Goal: Complete application form: Complete application form

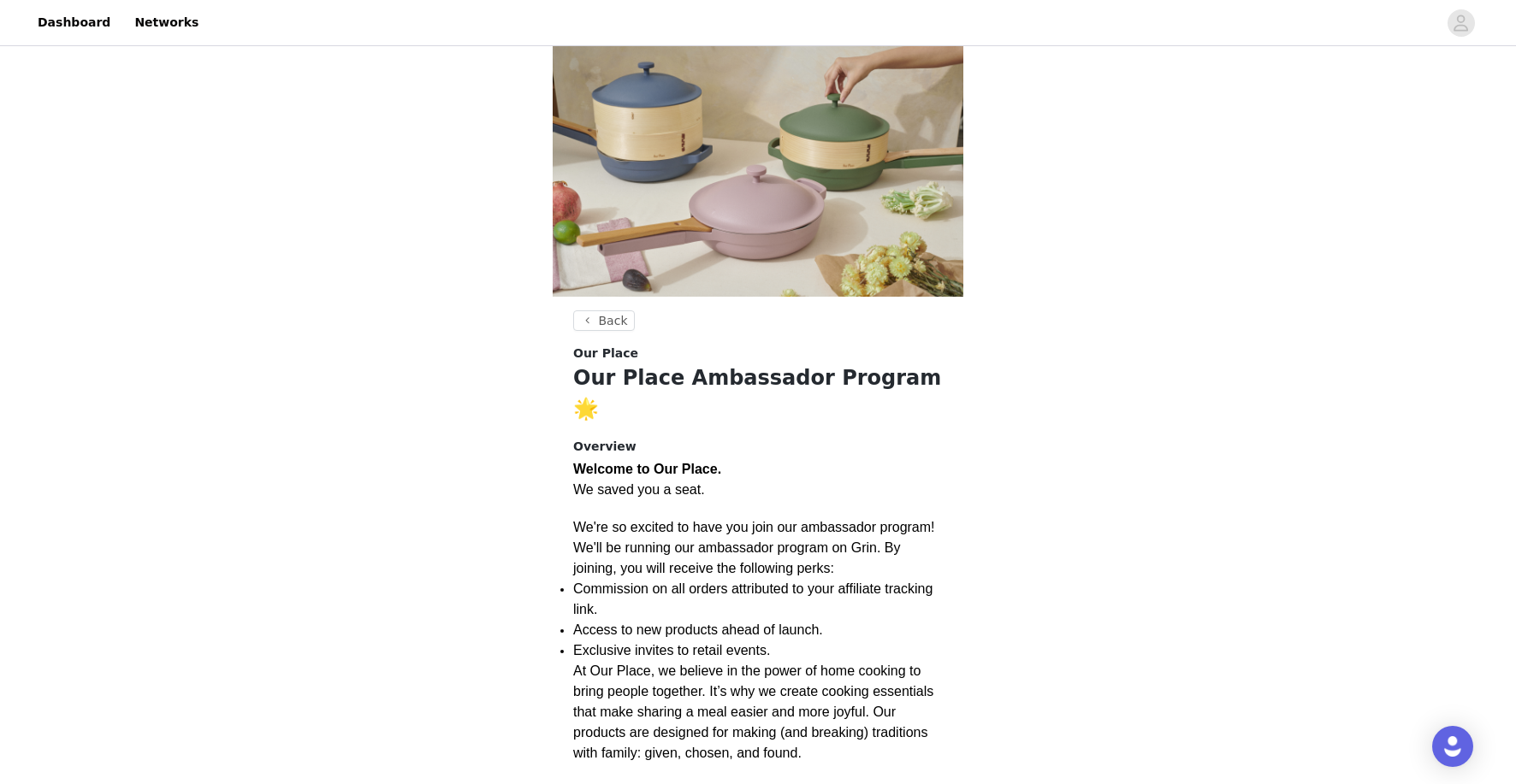
scroll to position [106, 0]
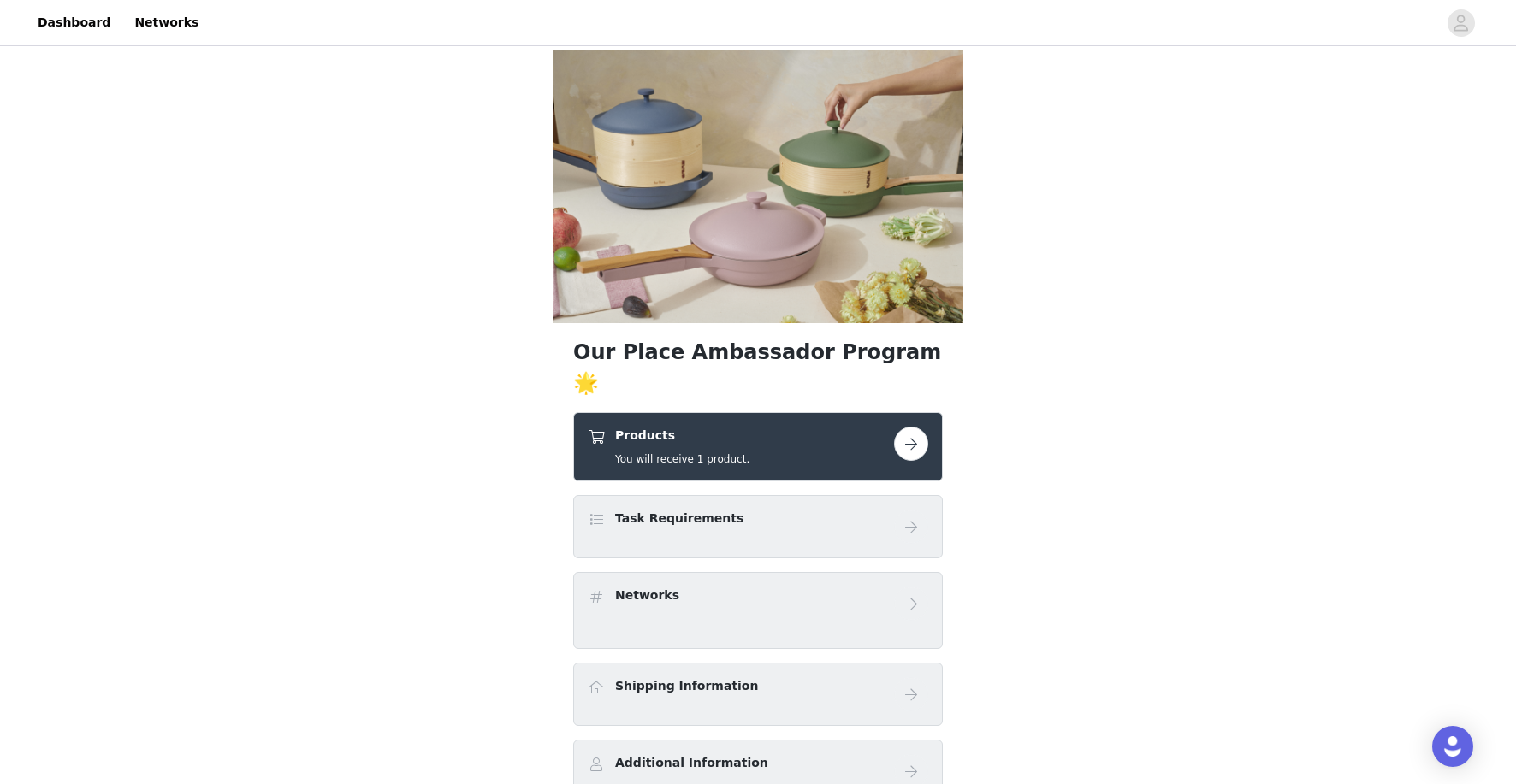
click at [918, 427] on button "button" at bounding box center [911, 444] width 35 height 35
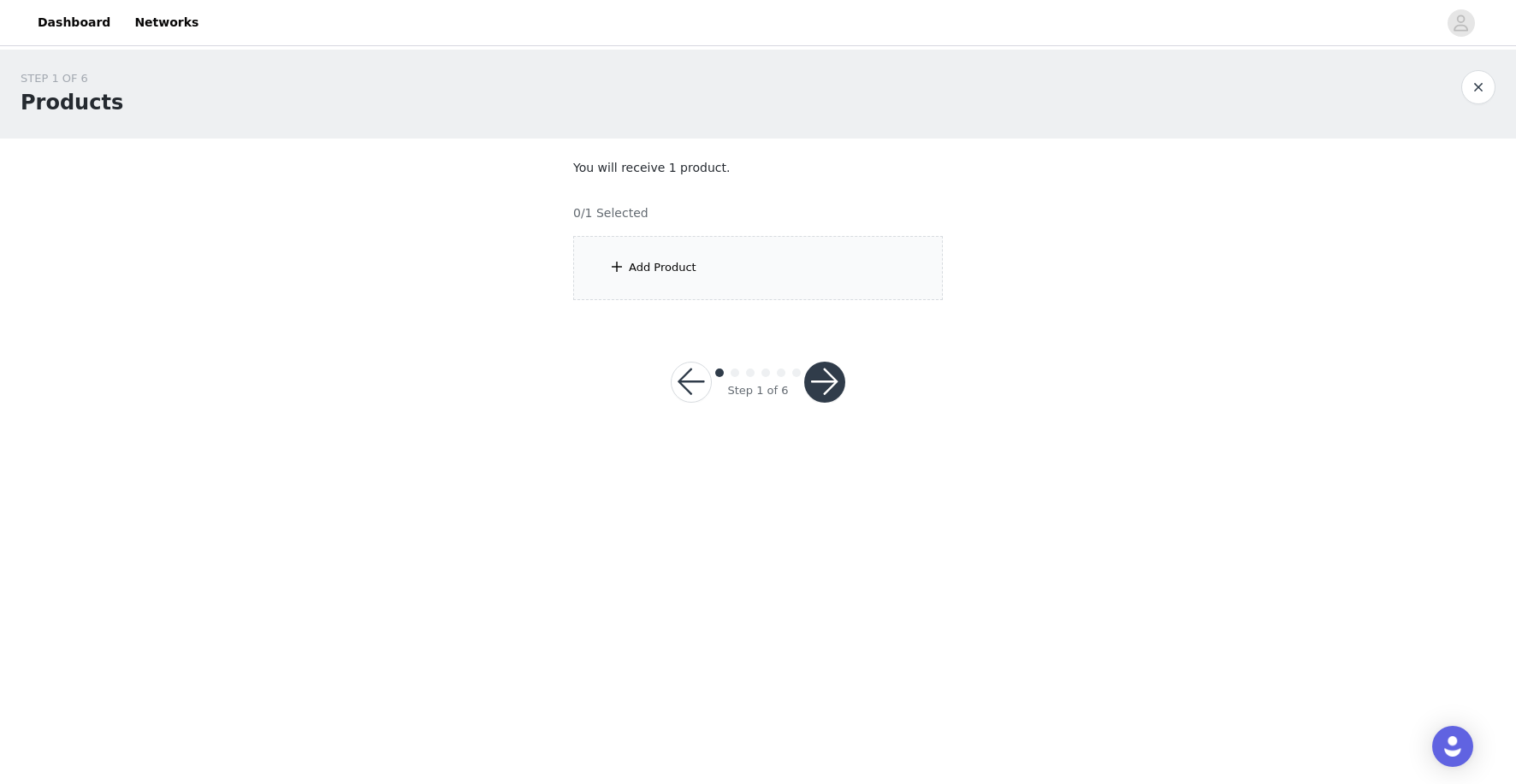
click at [794, 268] on div "Add Product" at bounding box center [758, 267] width 369 height 65
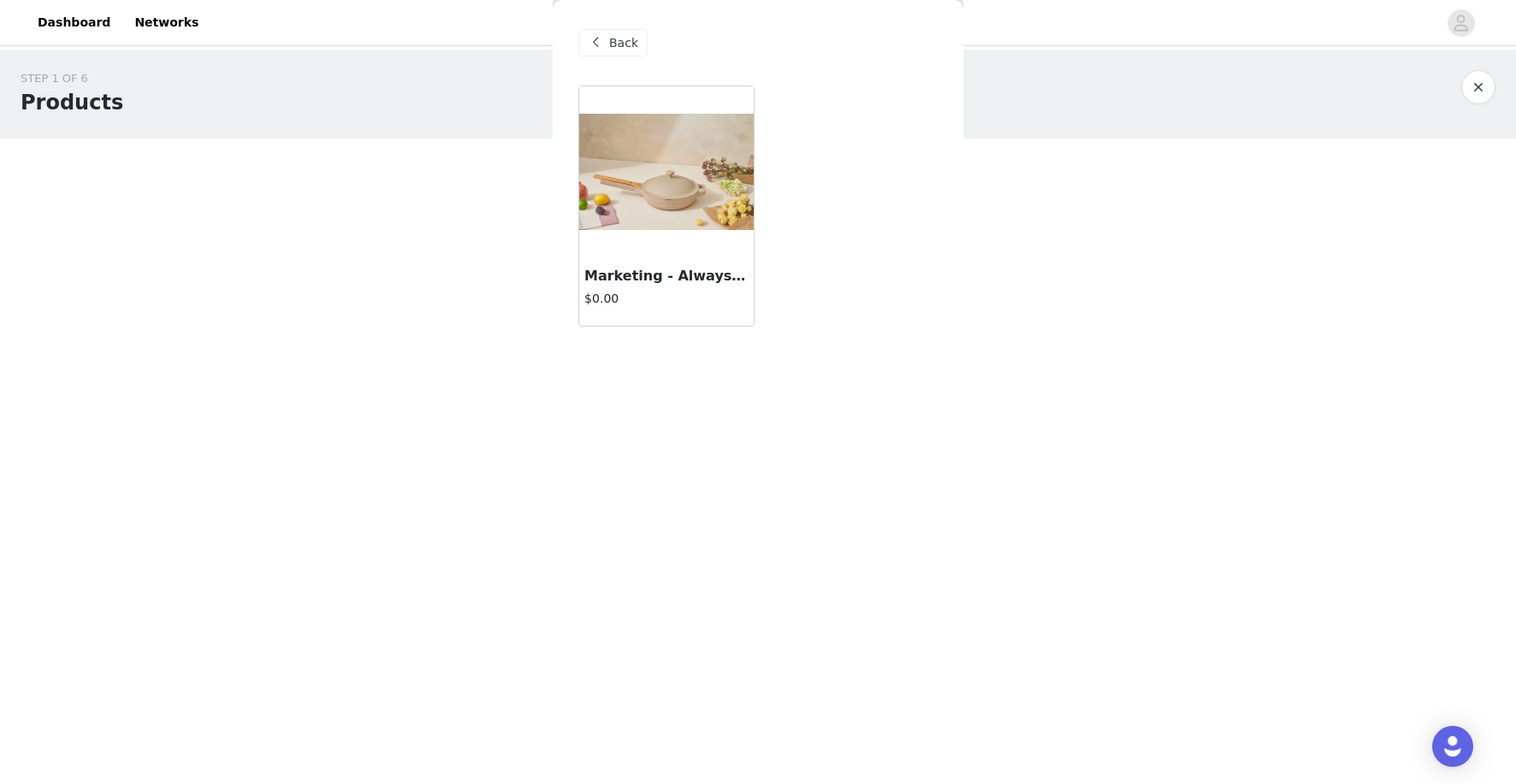
click at [675, 186] on img at bounding box center [666, 172] width 175 height 116
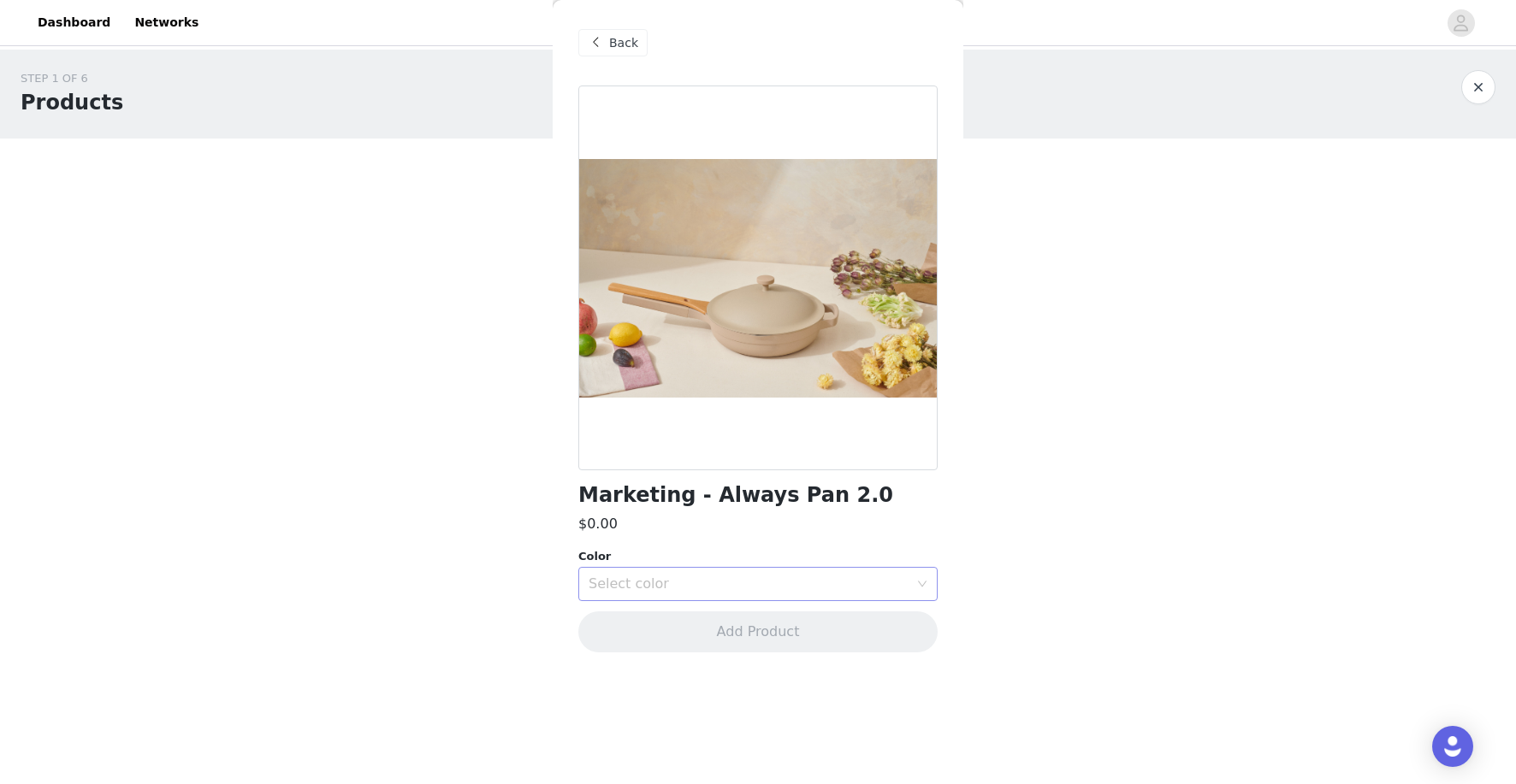
click at [722, 586] on div "Select color" at bounding box center [749, 584] width 320 height 17
click at [695, 655] on li "Blue Salt" at bounding box center [758, 648] width 359 height 27
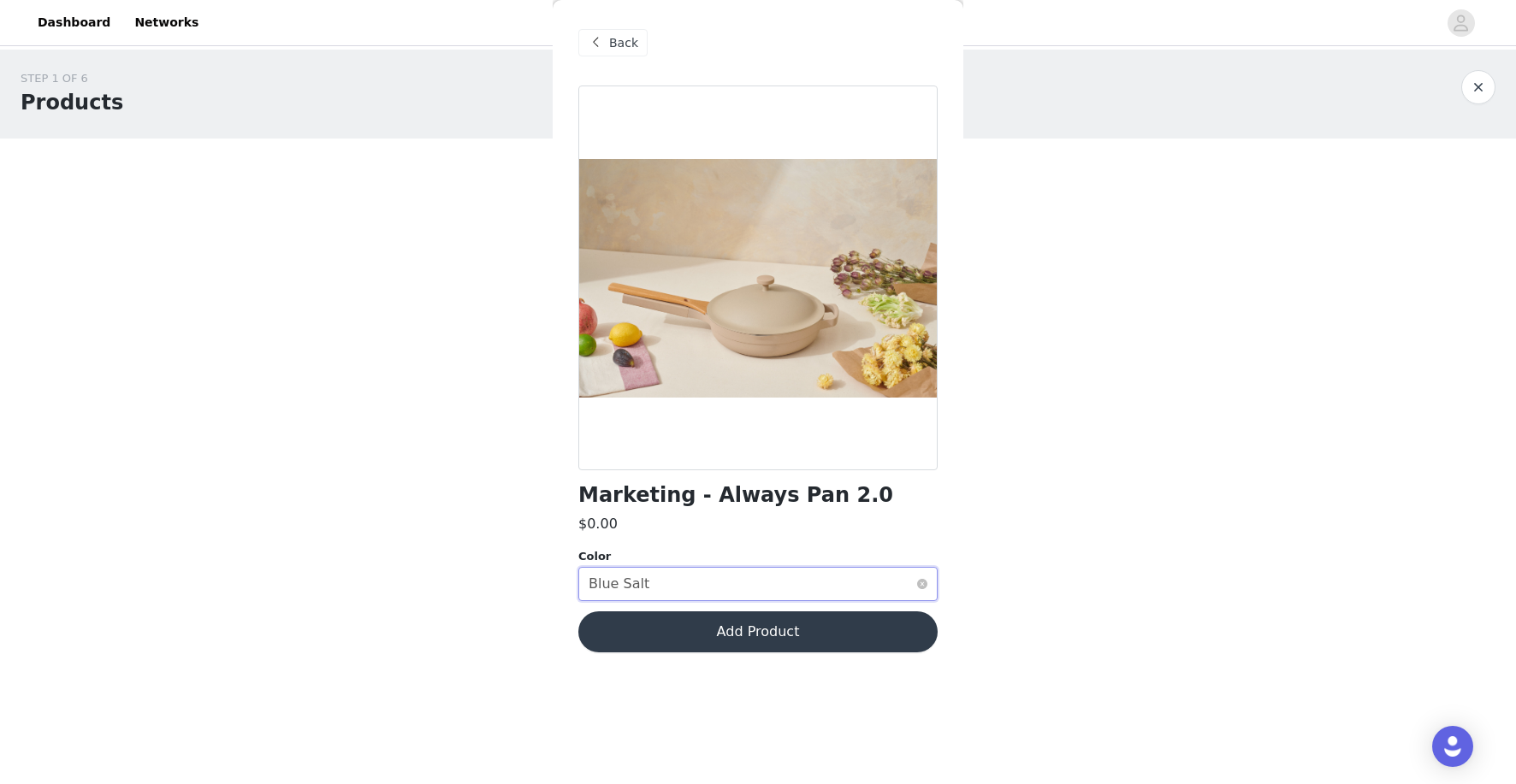
click at [770, 583] on div "Select color Blue Salt" at bounding box center [753, 584] width 328 height 33
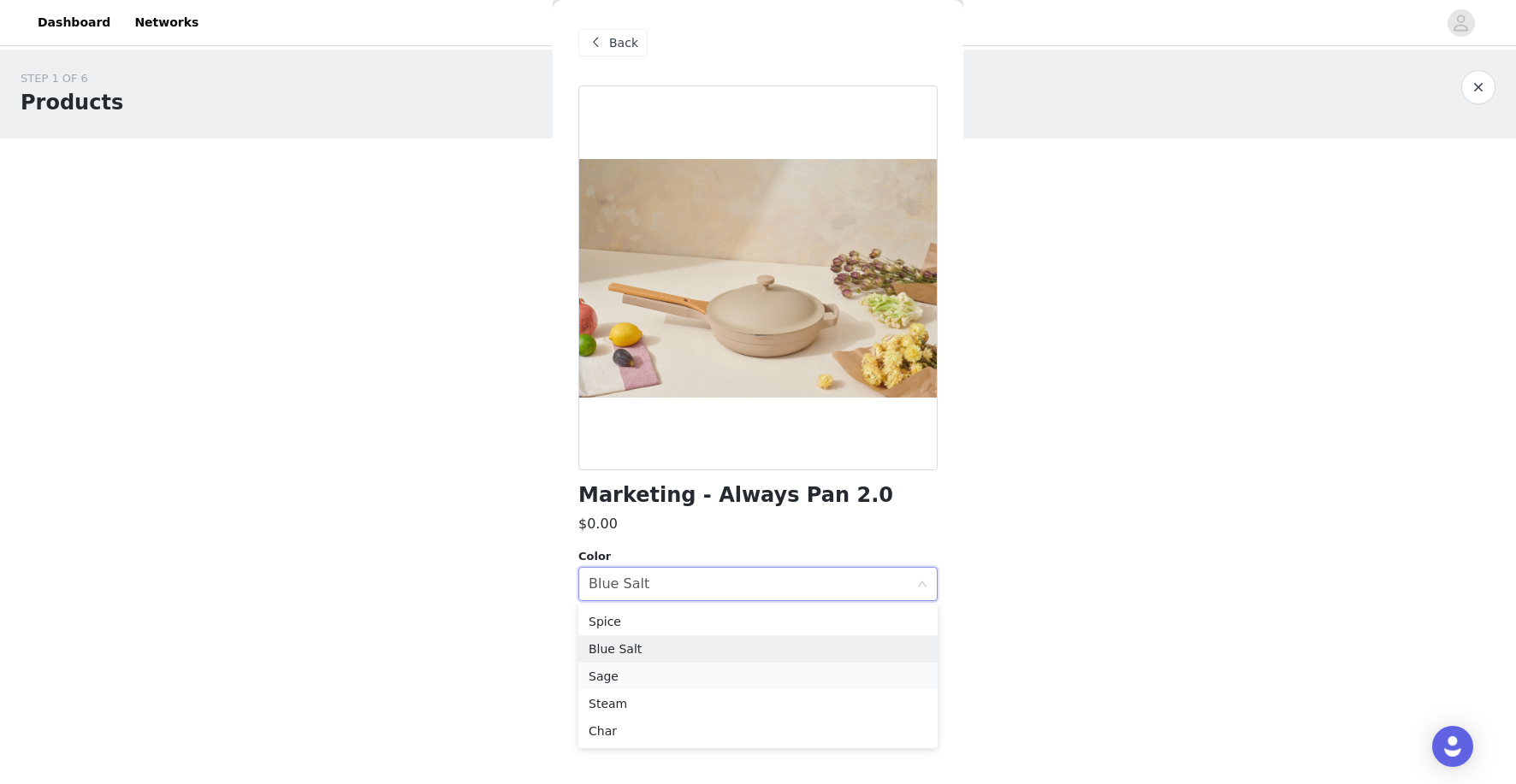
click at [771, 680] on li "Sage" at bounding box center [758, 677] width 359 height 27
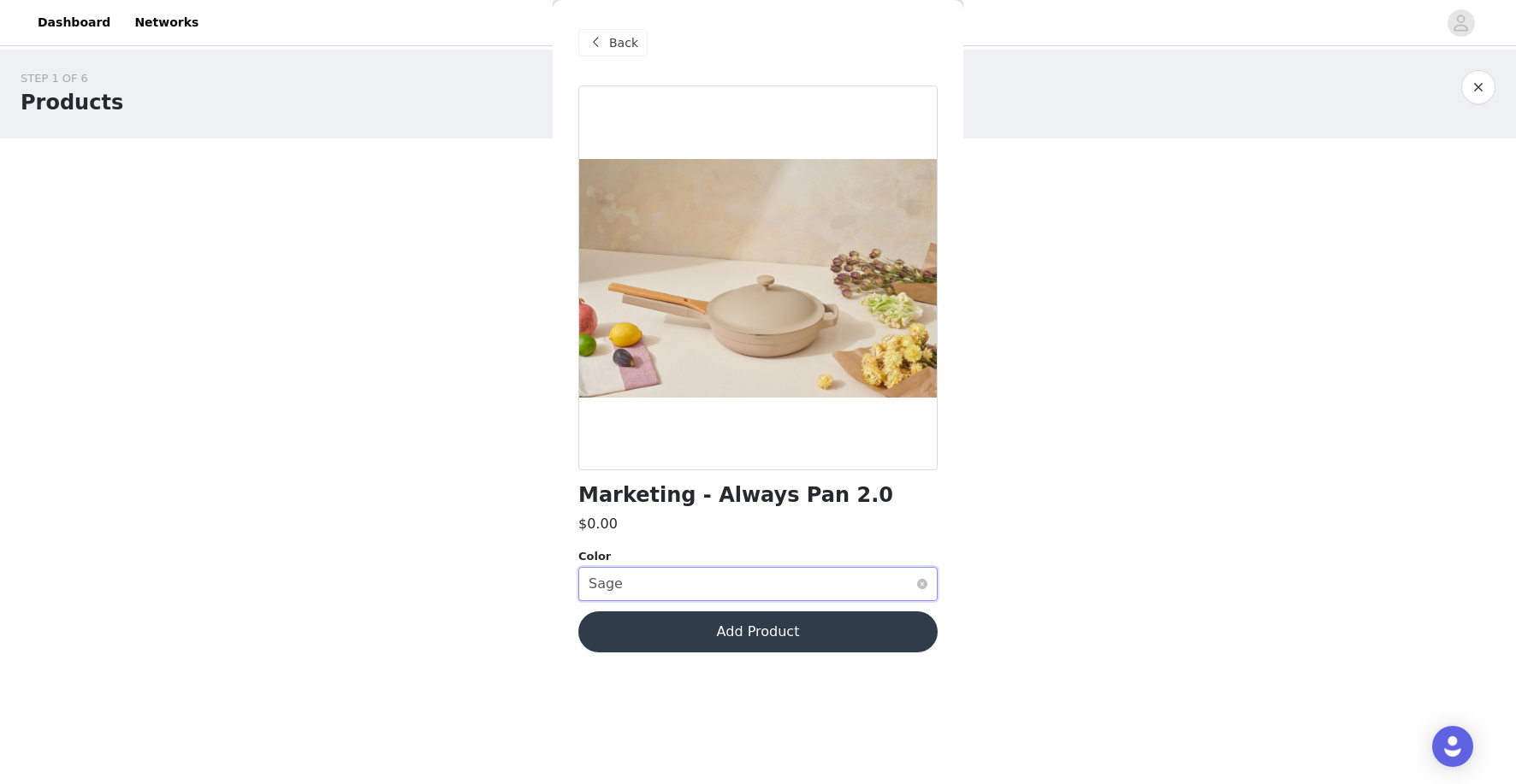
click at [634, 591] on div "Select color Sage" at bounding box center [753, 584] width 328 height 33
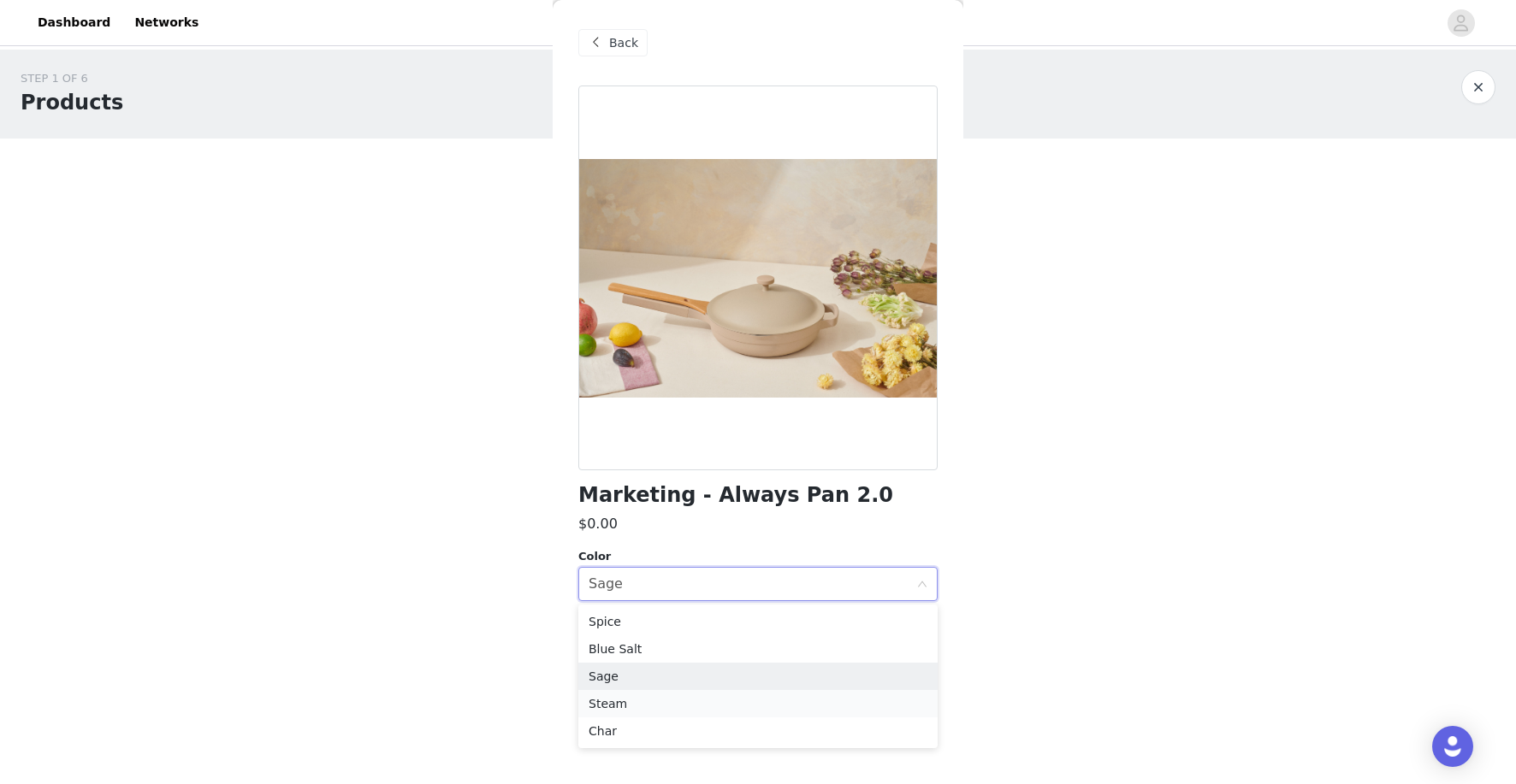
click at [631, 707] on li "Steam" at bounding box center [758, 704] width 359 height 27
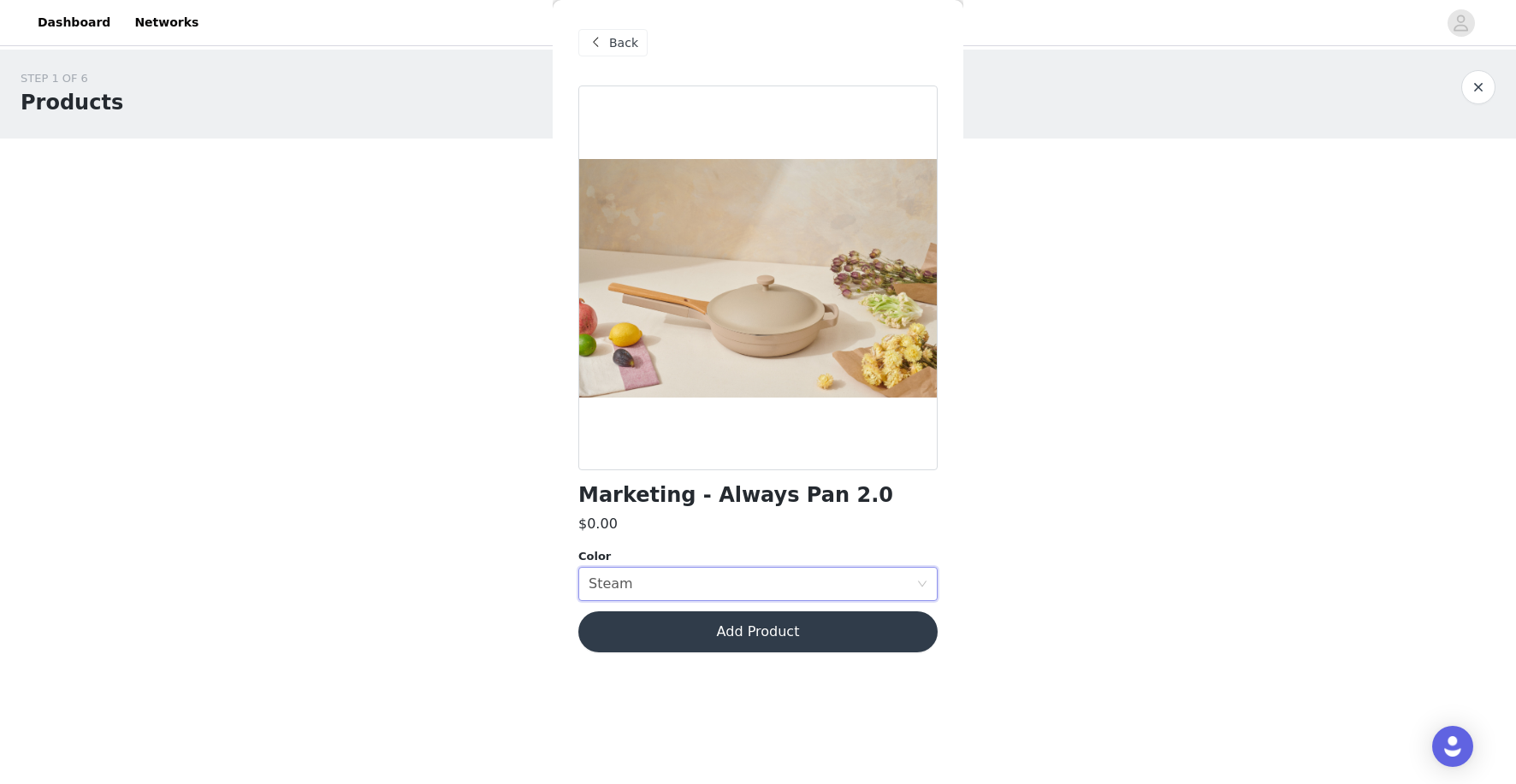
click at [711, 635] on button "Add Product" at bounding box center [758, 631] width 359 height 41
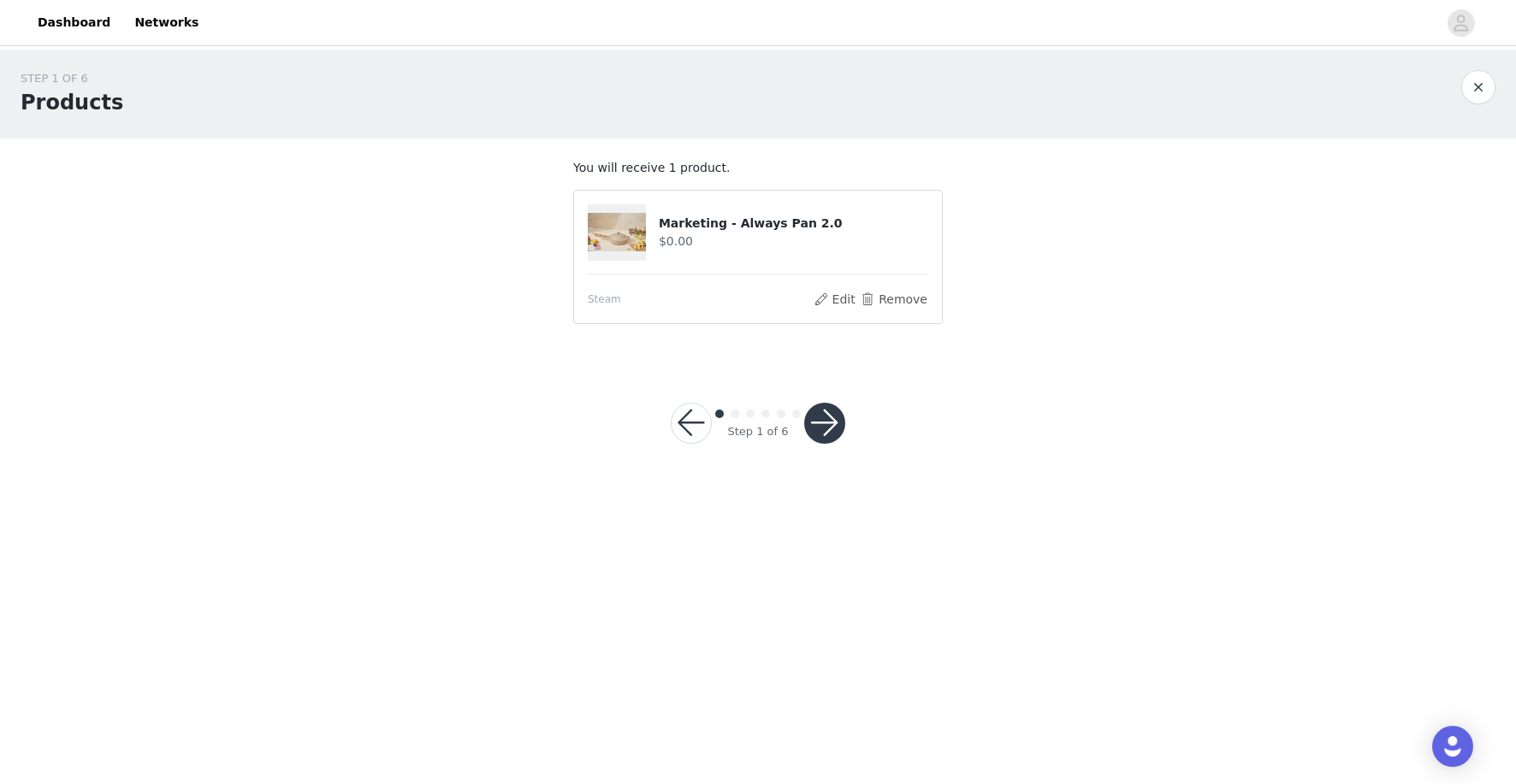
click at [852, 407] on div "Step 1 of 6" at bounding box center [757, 423] width 216 height 82
click at [824, 435] on button "button" at bounding box center [824, 423] width 41 height 41
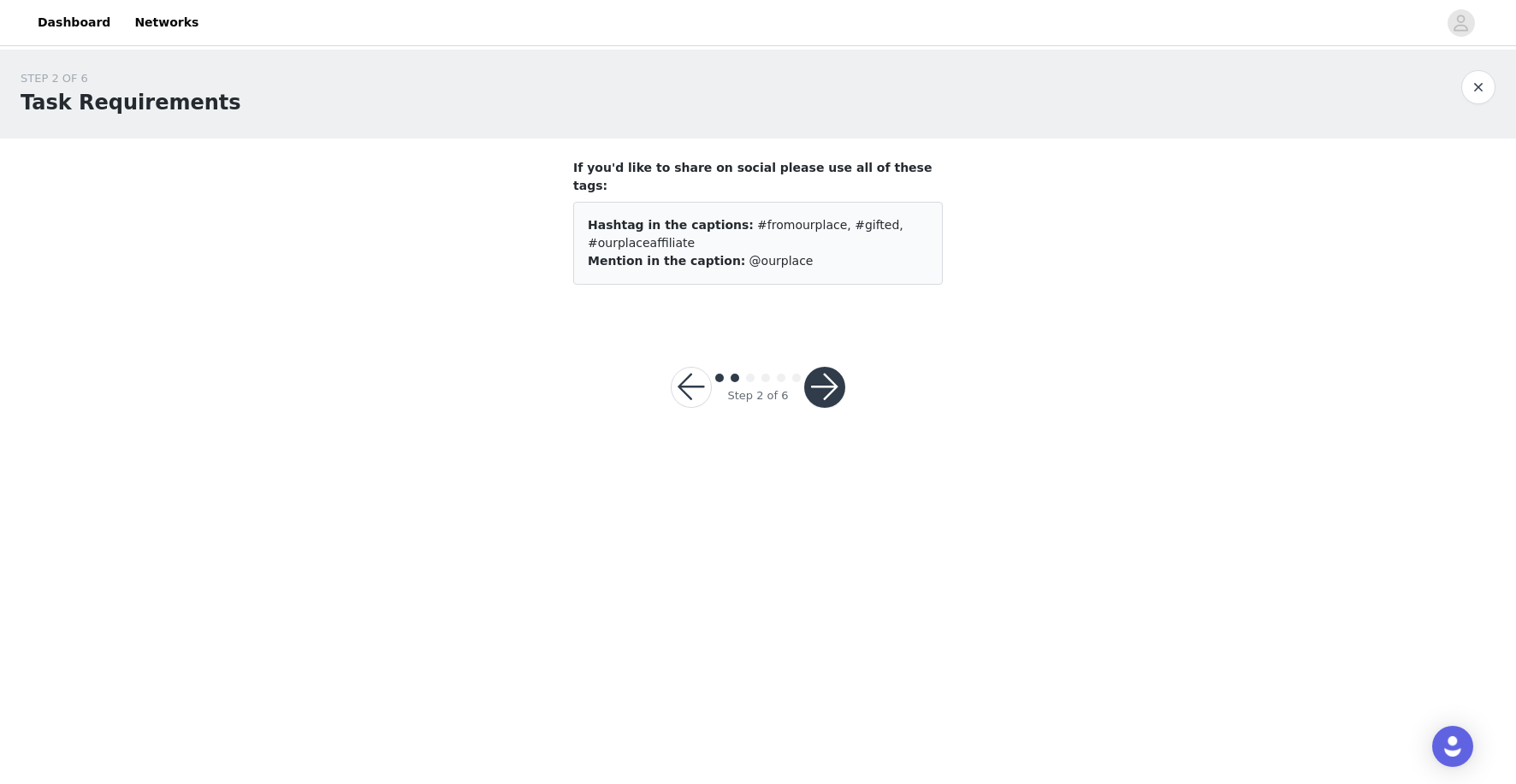
click at [817, 367] on button "button" at bounding box center [824, 387] width 41 height 41
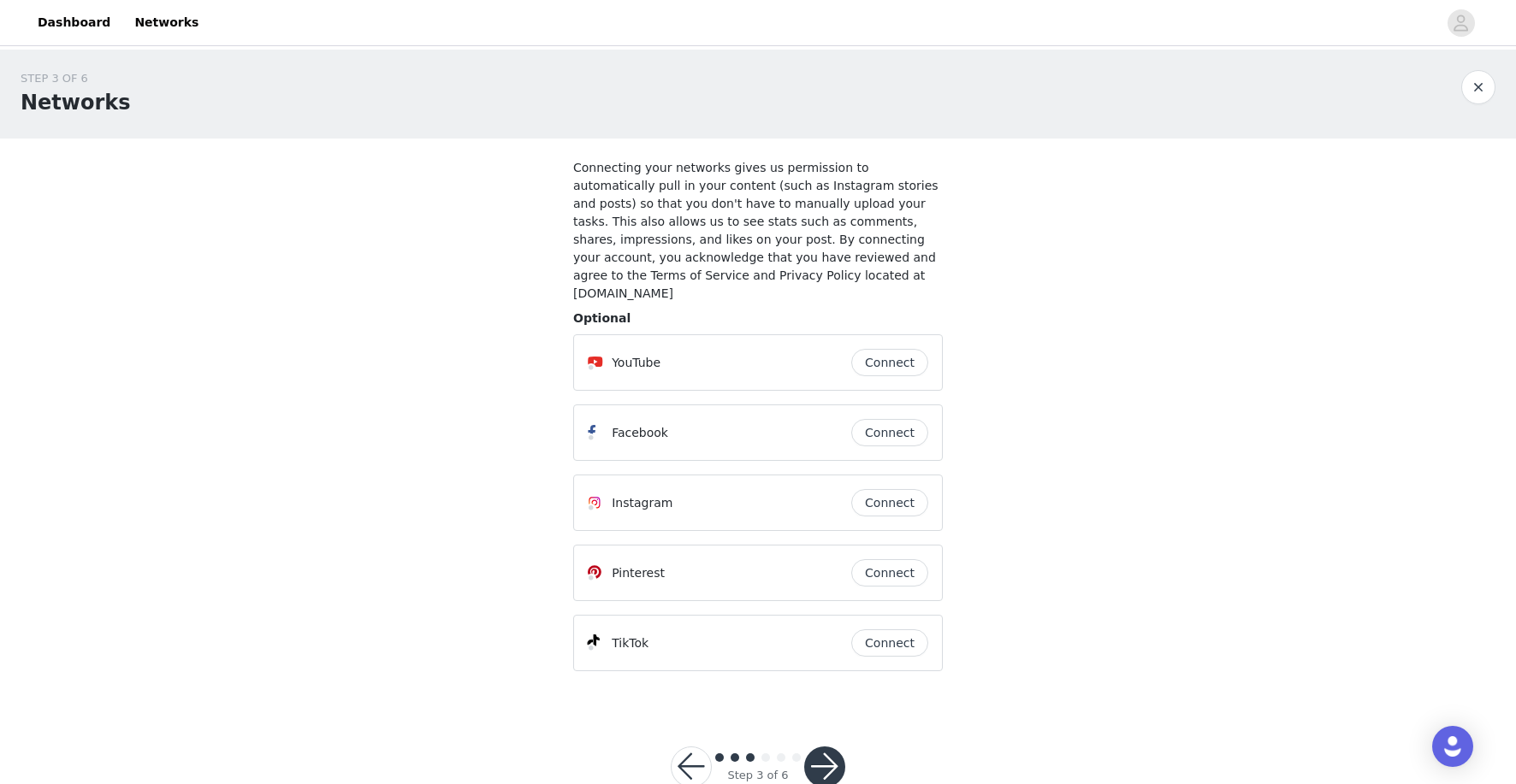
click at [901, 489] on button "Connect" at bounding box center [889, 503] width 77 height 27
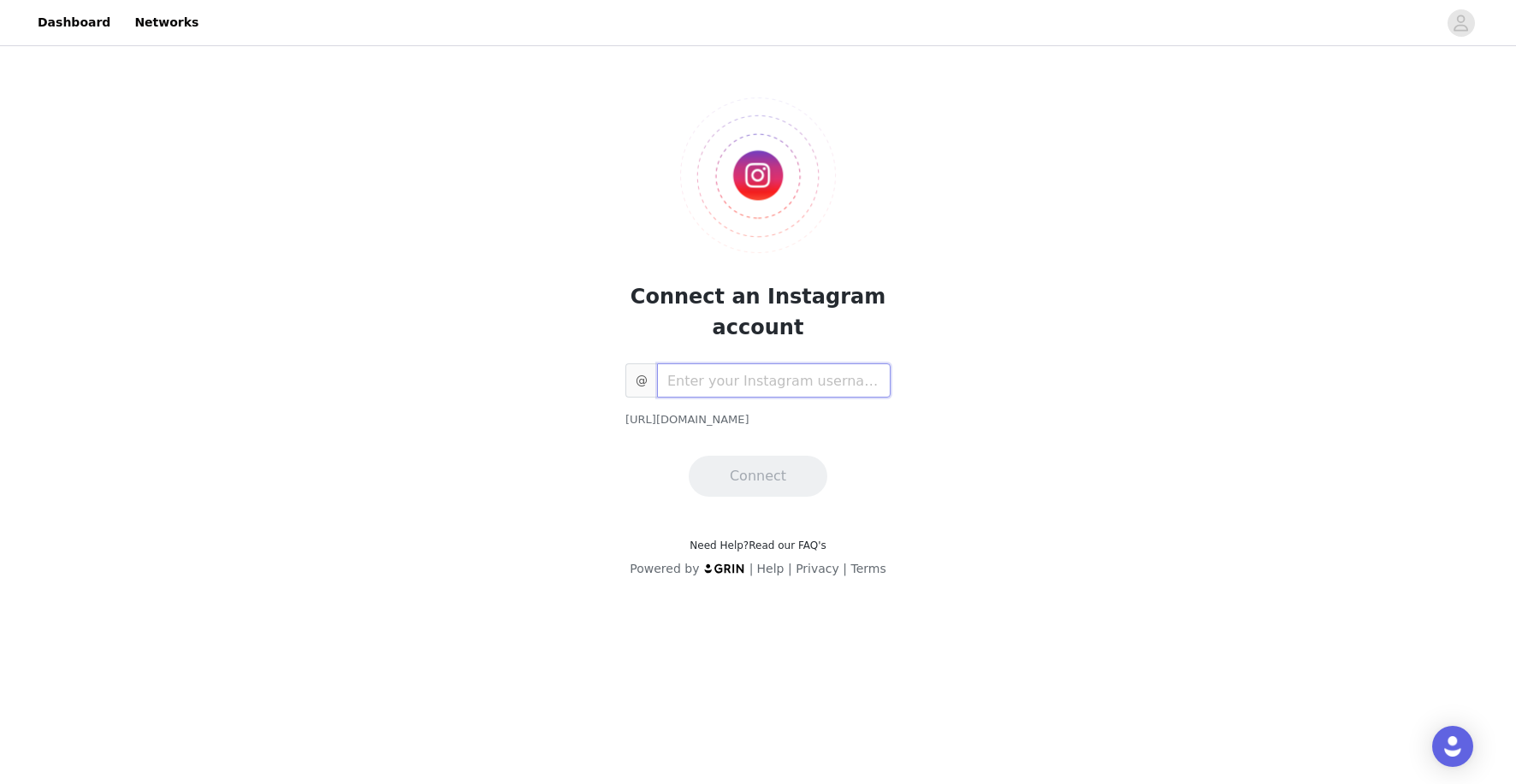
click at [781, 385] on input "text" at bounding box center [773, 381] width 234 height 35
type input "howdybrittany"
click at [764, 482] on button "Connect" at bounding box center [758, 476] width 138 height 41
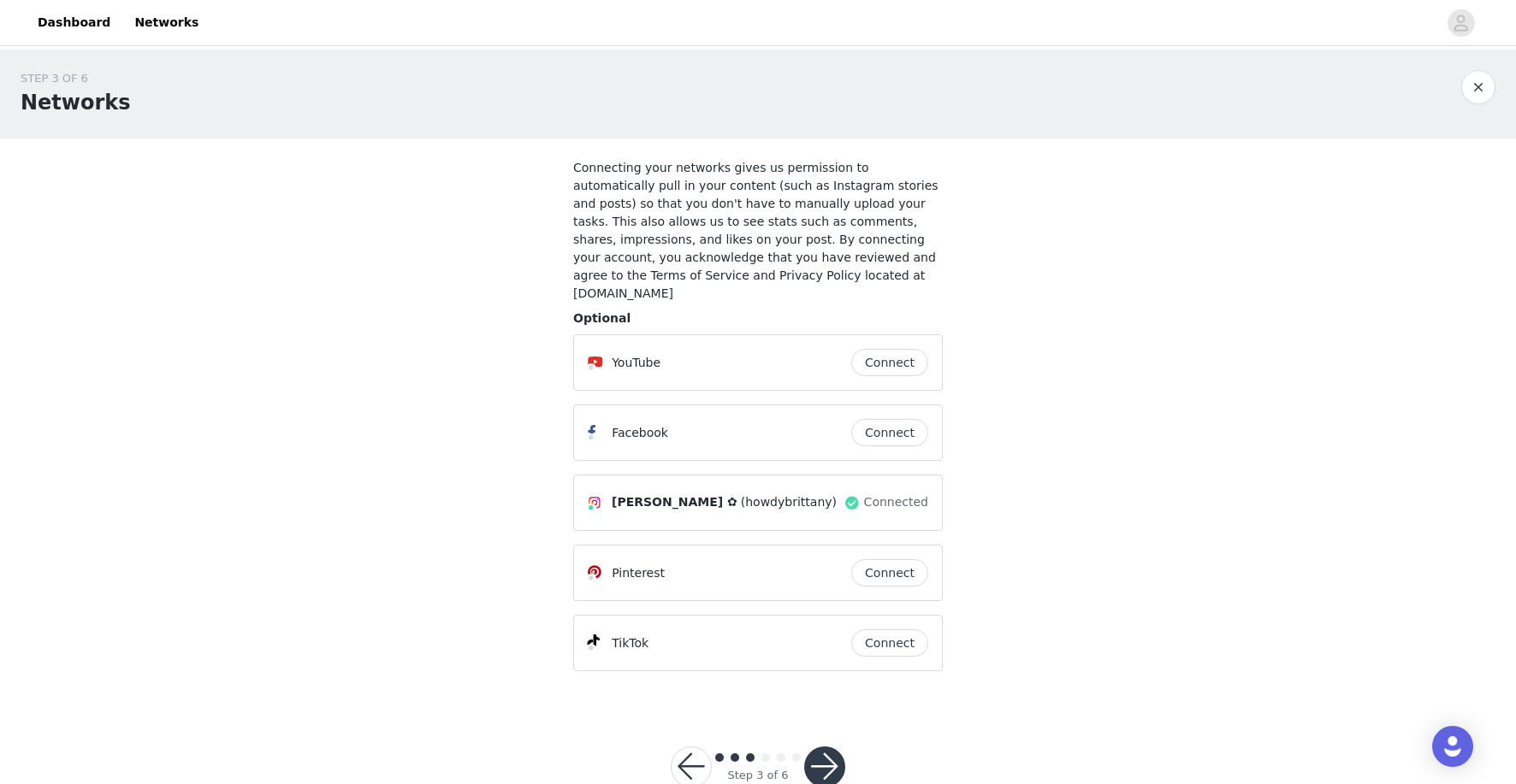
click at [905, 629] on button "Connect" at bounding box center [889, 643] width 77 height 27
click at [832, 749] on button "button" at bounding box center [824, 767] width 41 height 41
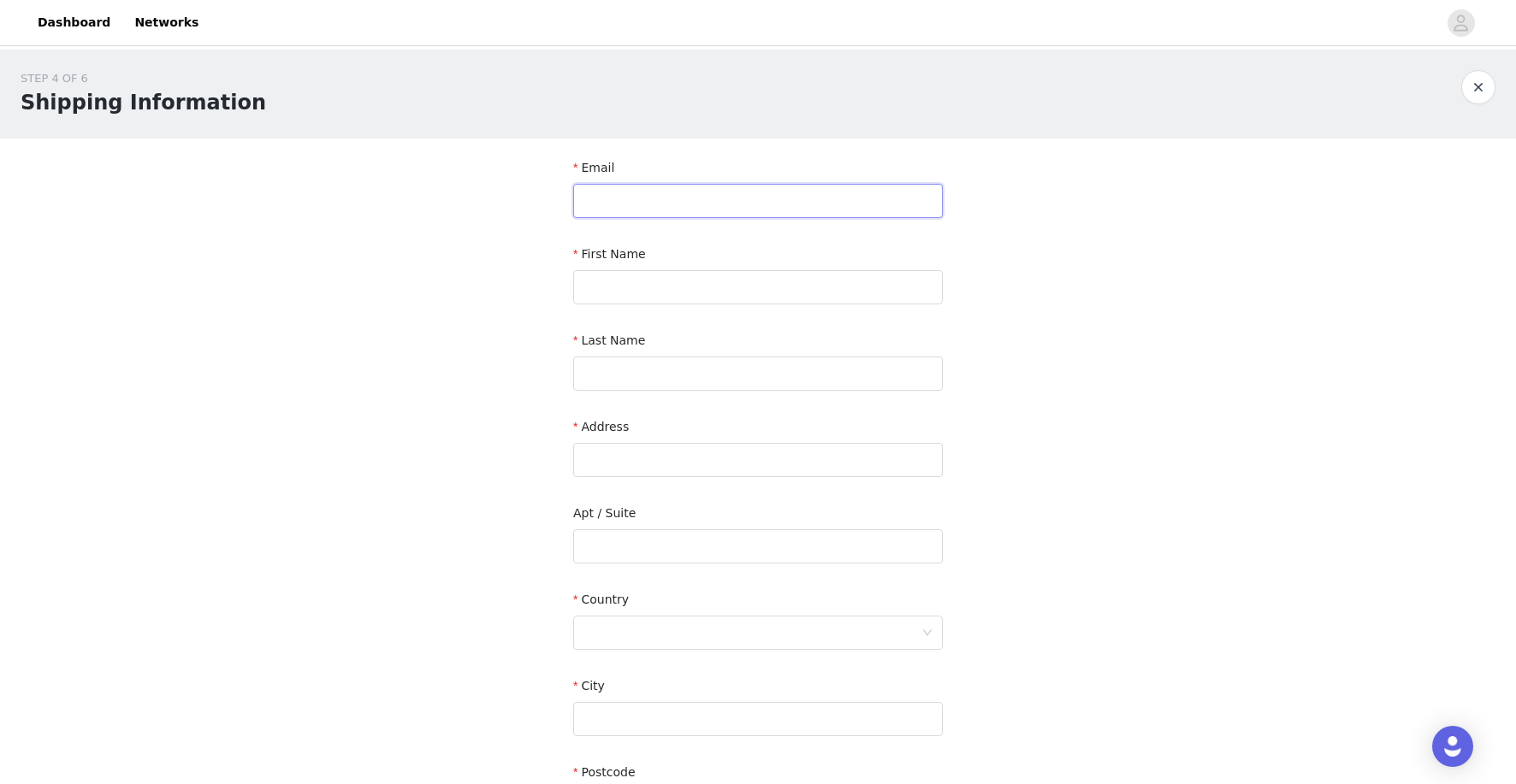
click at [756, 201] on input "text" at bounding box center [758, 201] width 369 height 35
type input "[EMAIL_ADDRESS][DOMAIN_NAME]"
type input "[PERSON_NAME]"
type input "Rose"
type input "[STREET_ADDRESS]"
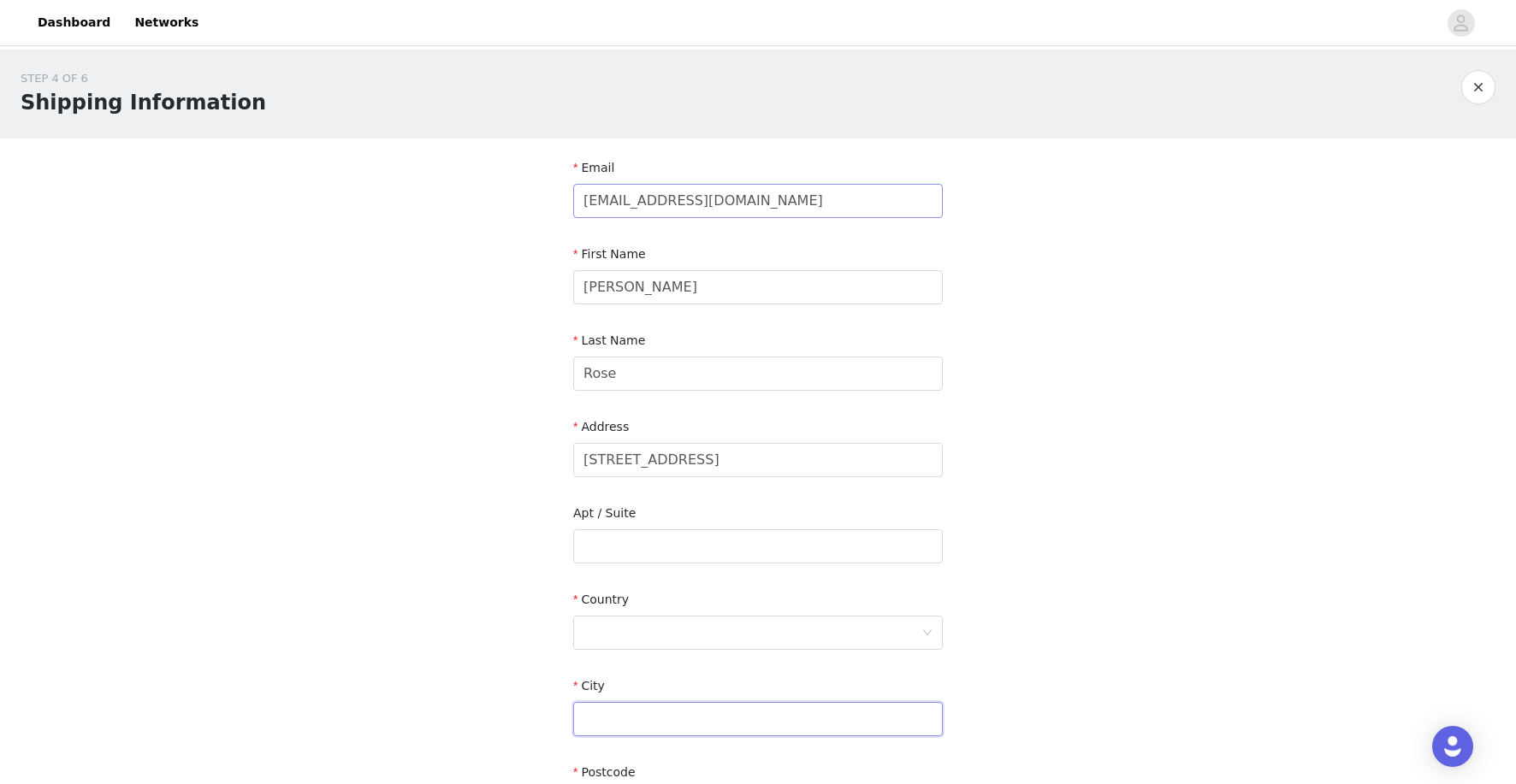
type input "Willow Spring"
type input "27592"
type input "9197106509"
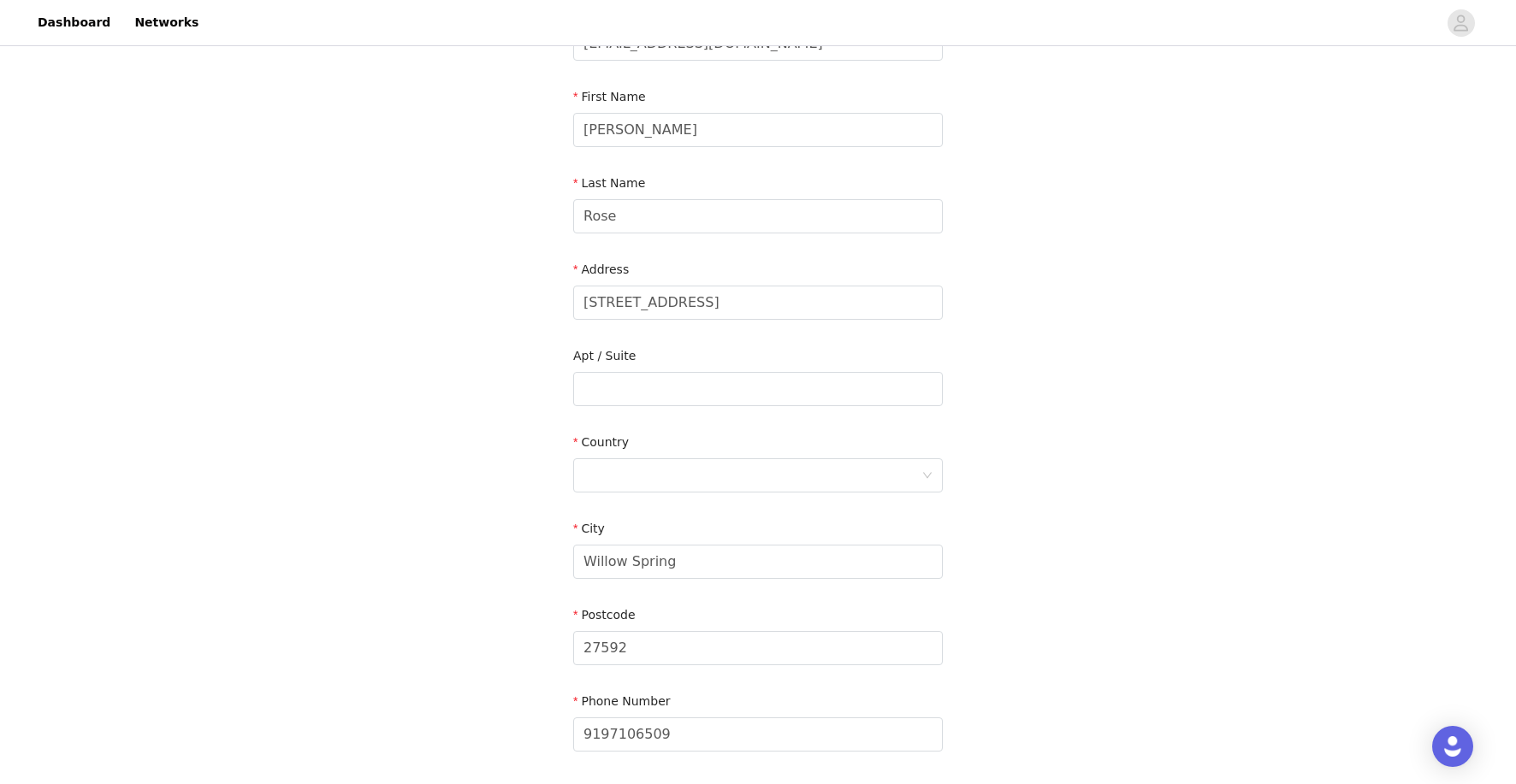
scroll to position [144, 0]
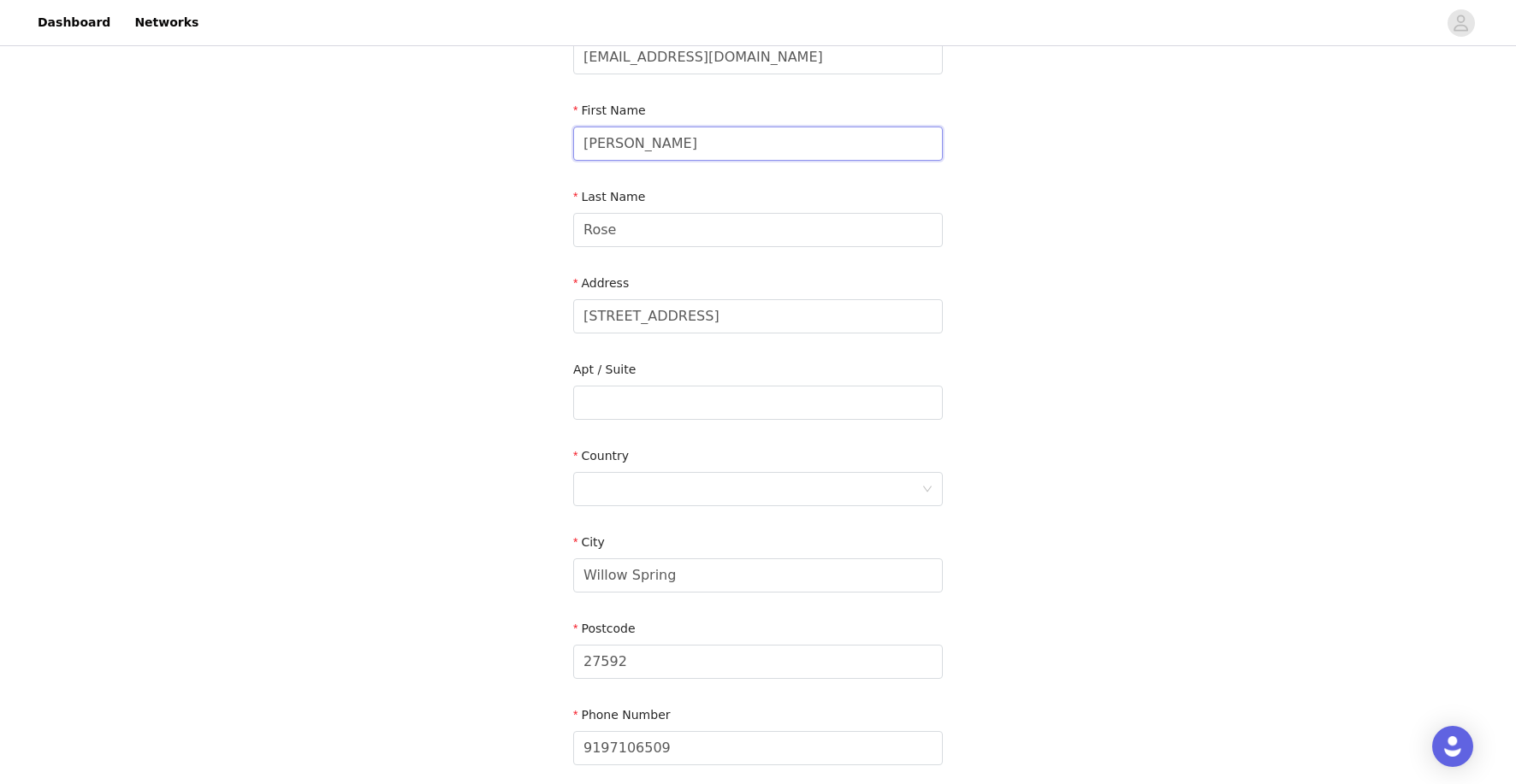
click at [709, 145] on input "[PERSON_NAME]" at bounding box center [758, 144] width 369 height 35
type input "[PERSON_NAME]"
click at [633, 230] on input "Rose" at bounding box center [758, 230] width 369 height 35
type input "Rose"
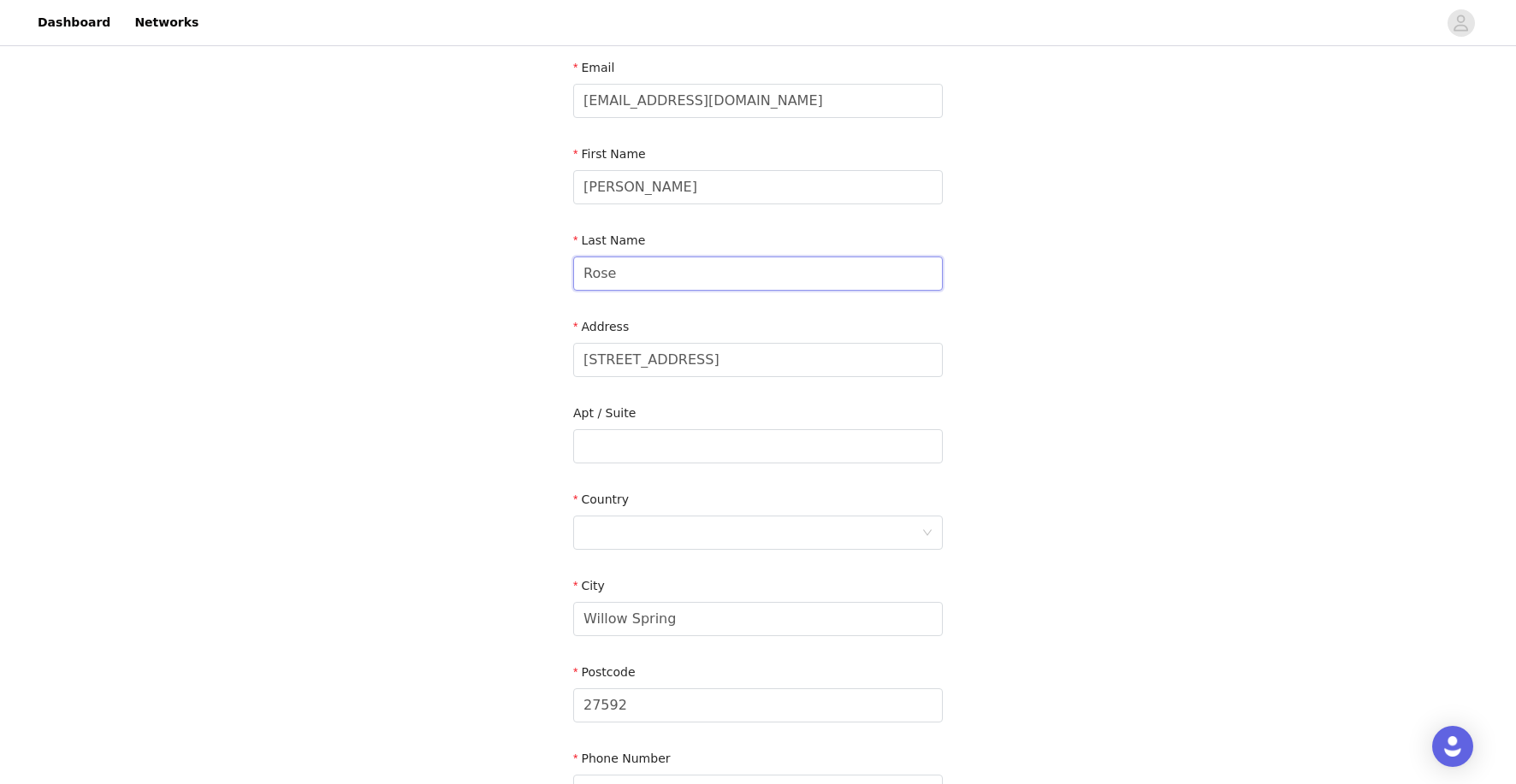
scroll to position [97, 0]
click at [769, 108] on input "[EMAIL_ADDRESS][DOMAIN_NAME]" at bounding box center [758, 104] width 369 height 35
type input "[EMAIL_ADDRESS][DOMAIN_NAME]"
click at [774, 355] on input "[STREET_ADDRESS]" at bounding box center [758, 363] width 369 height 35
type input "[STREET_ADDRESS]"
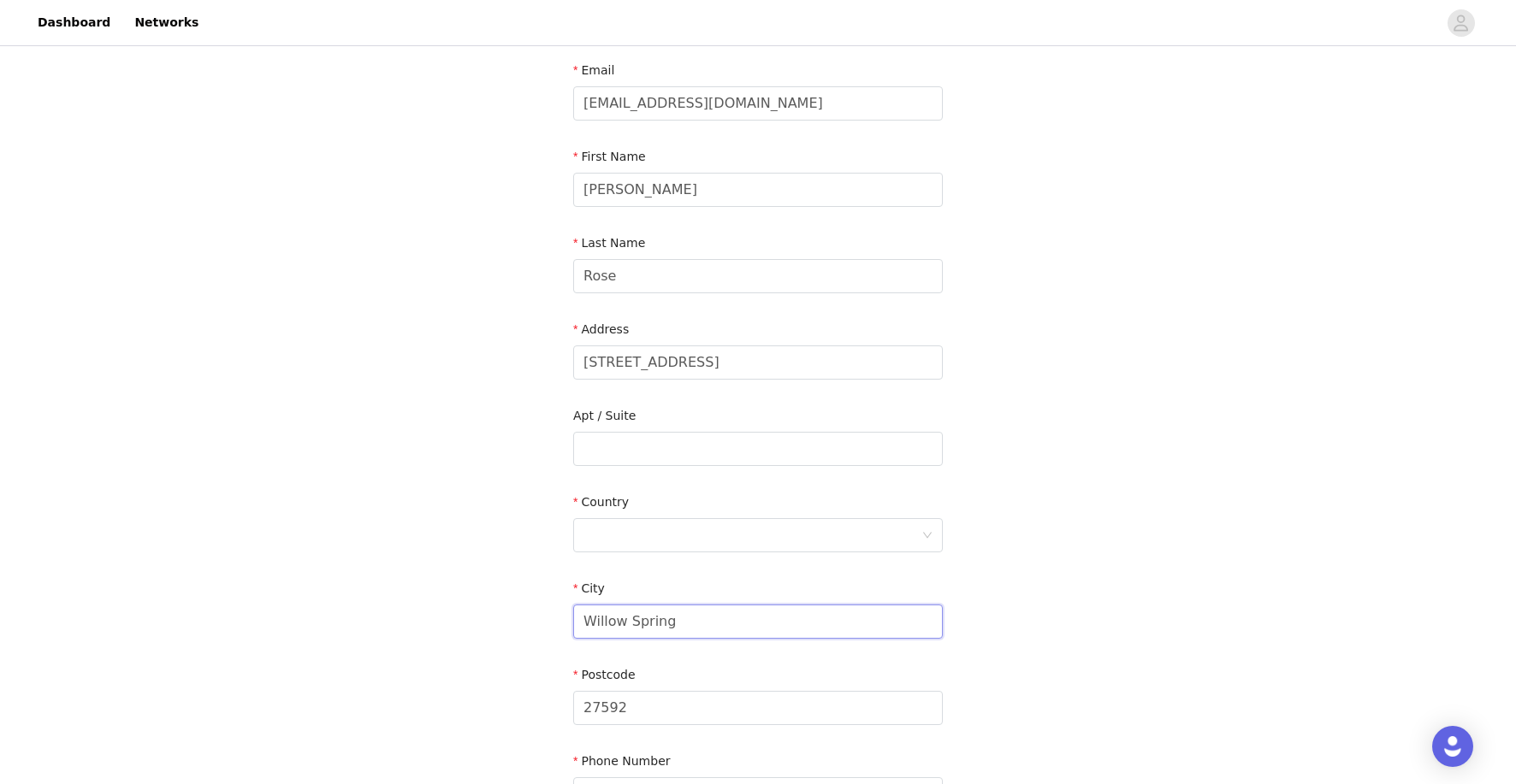
click at [776, 622] on input "Willow Spring" at bounding box center [758, 622] width 369 height 35
type input "Willow Spring"
click at [1006, 626] on div "STEP 4 OF 6 Shipping Information Email [EMAIL_ADDRESS][DOMAIN_NAME] First Name …" at bounding box center [758, 405] width 1516 height 907
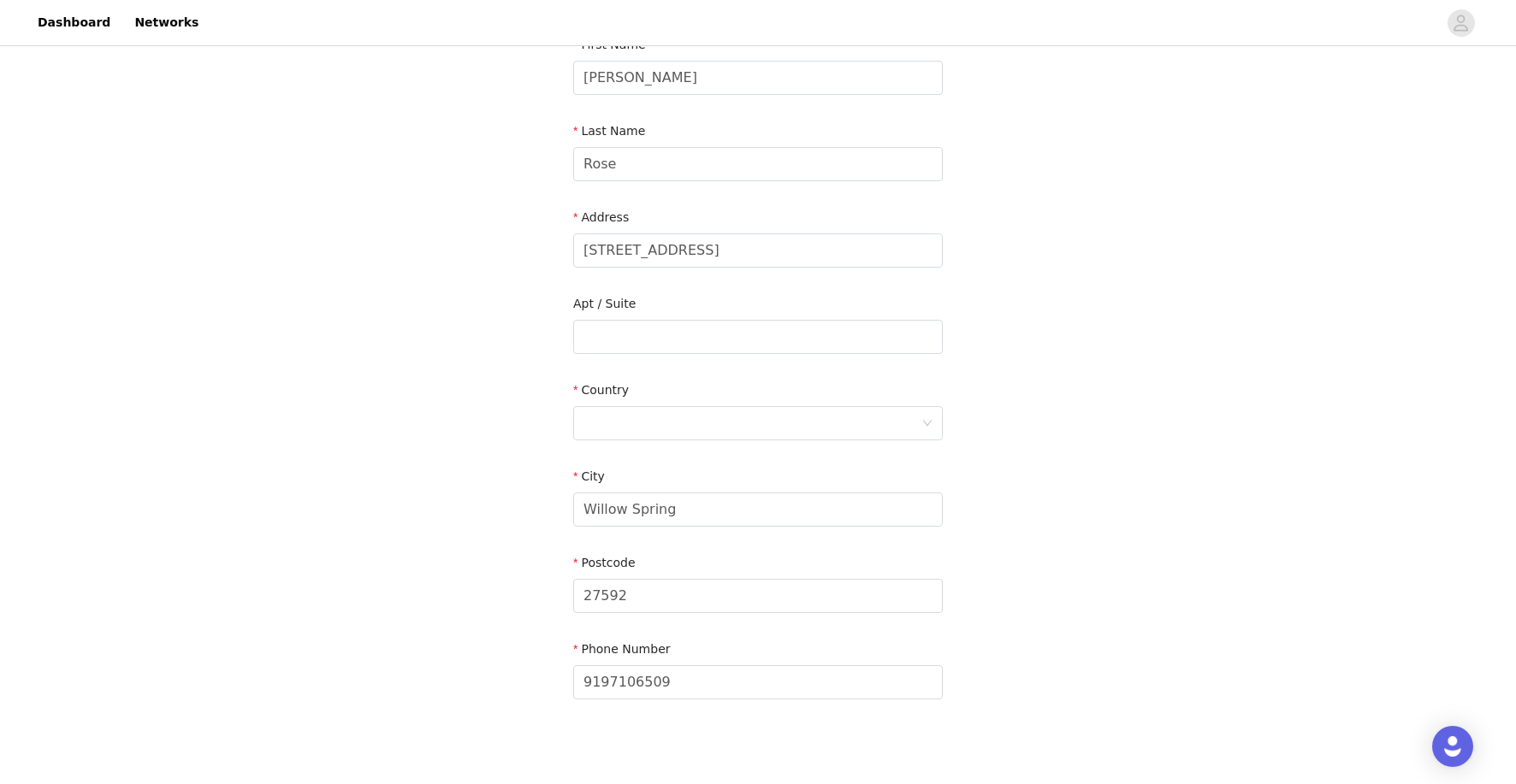
scroll to position [221, 0]
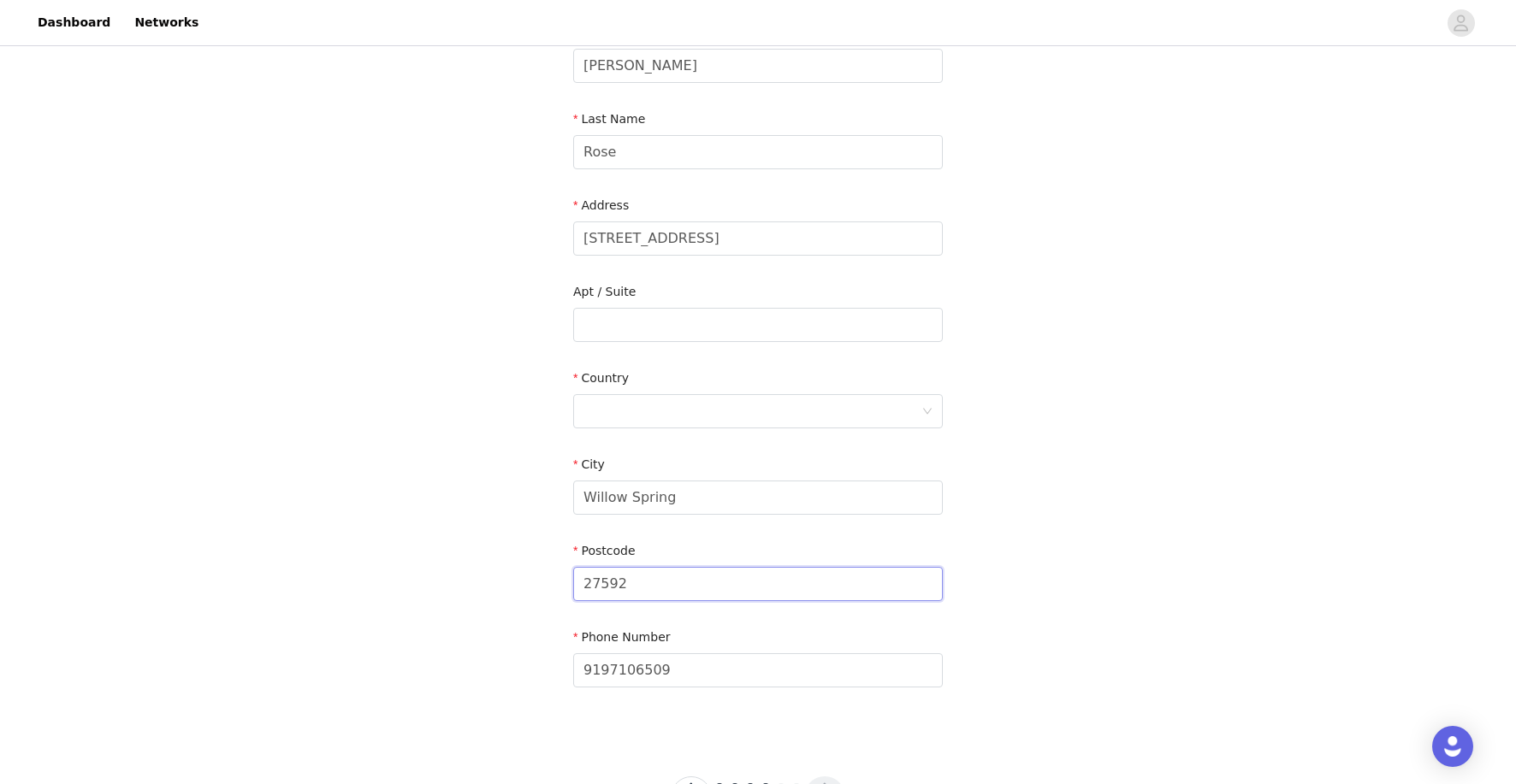
click at [841, 581] on input "27592" at bounding box center [758, 584] width 369 height 35
type input "27592"
click at [844, 673] on input "9197106509" at bounding box center [758, 670] width 369 height 35
type input "9197106509"
click at [1205, 579] on div "STEP 4 OF 6 Shipping Information Email [EMAIL_ADDRESS][DOMAIN_NAME] First Name …" at bounding box center [758, 281] width 1516 height 907
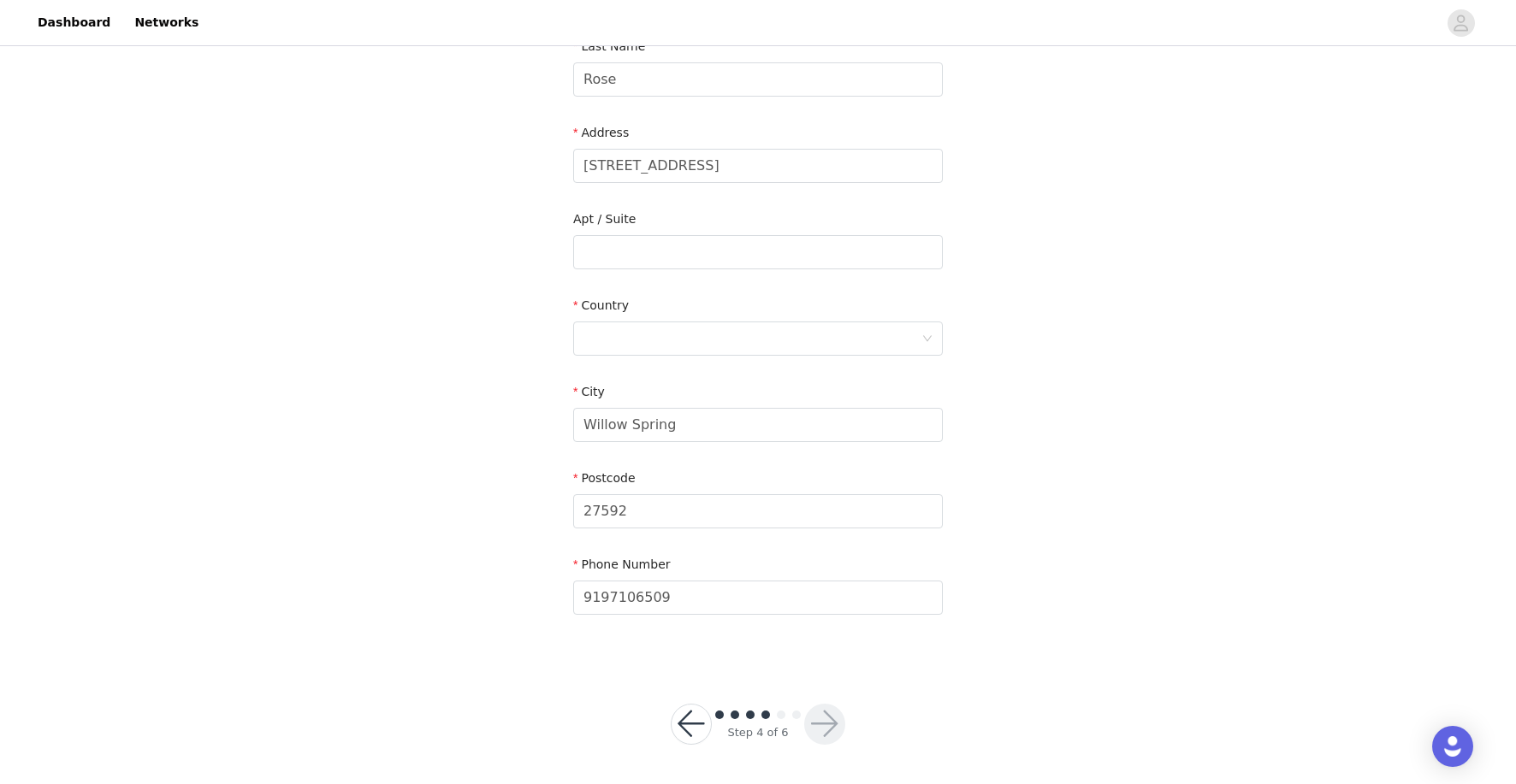
scroll to position [295, 0]
click at [885, 344] on div at bounding box center [752, 337] width 338 height 33
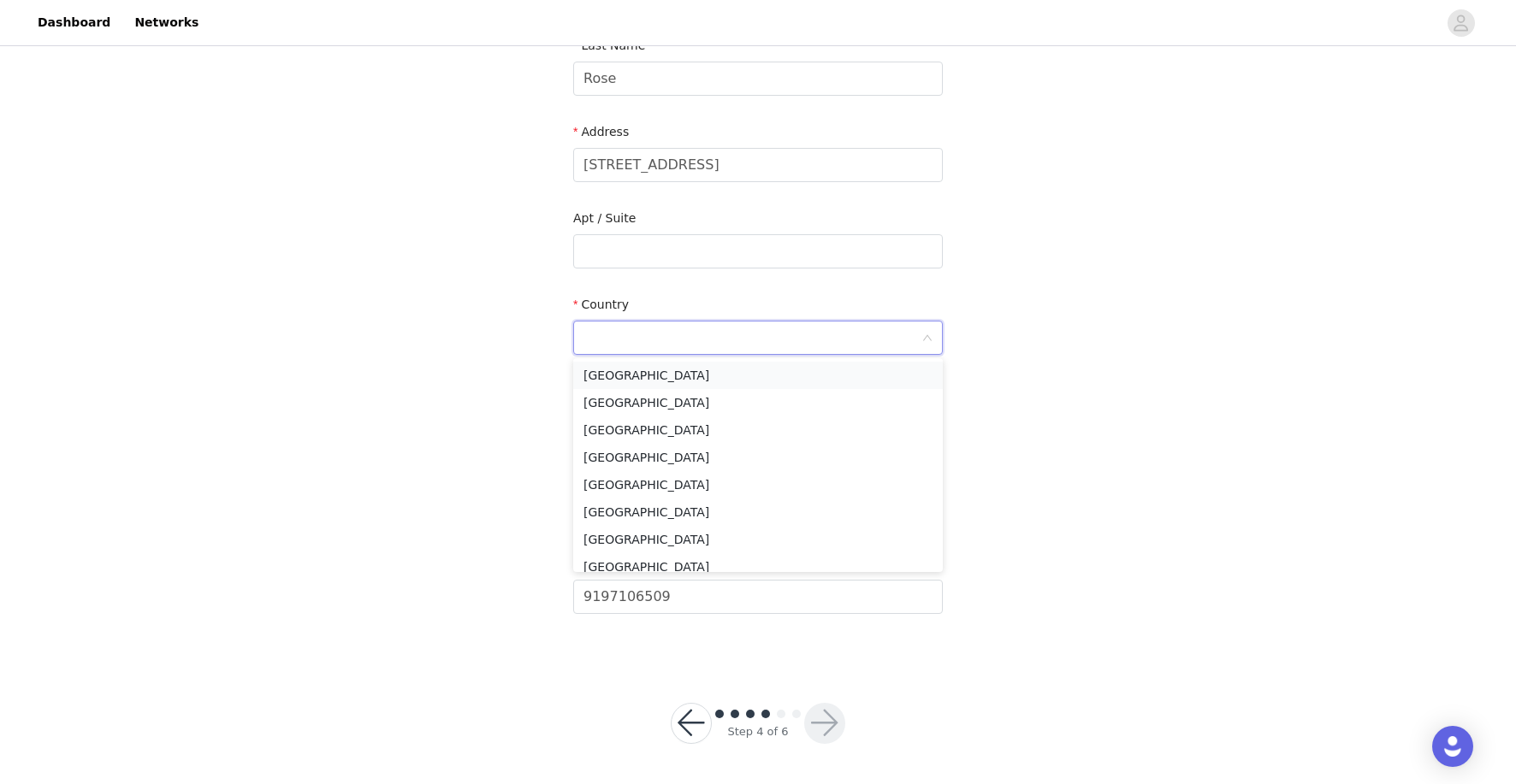
click at [891, 367] on li "[GEOGRAPHIC_DATA]" at bounding box center [758, 376] width 369 height 27
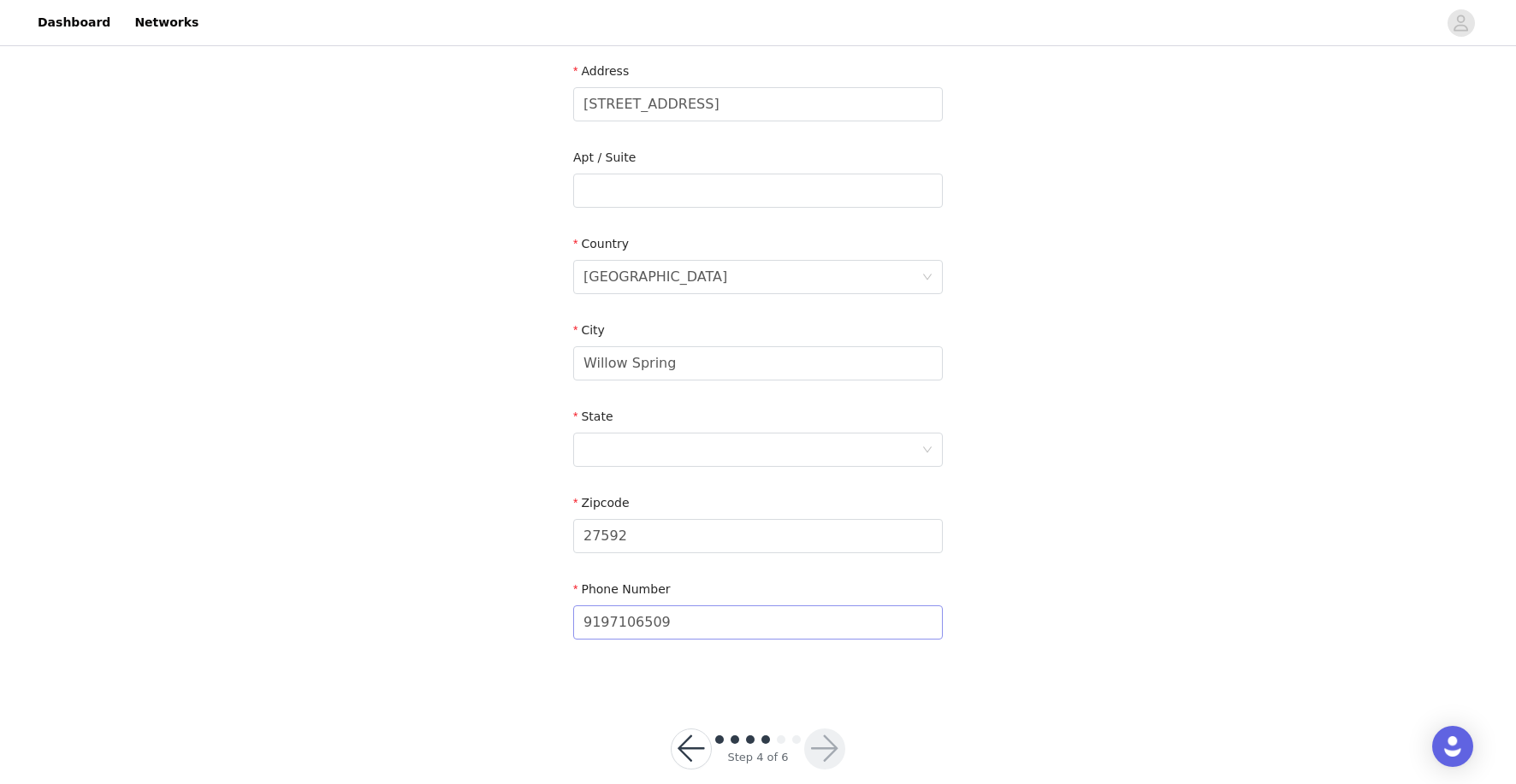
scroll to position [381, 0]
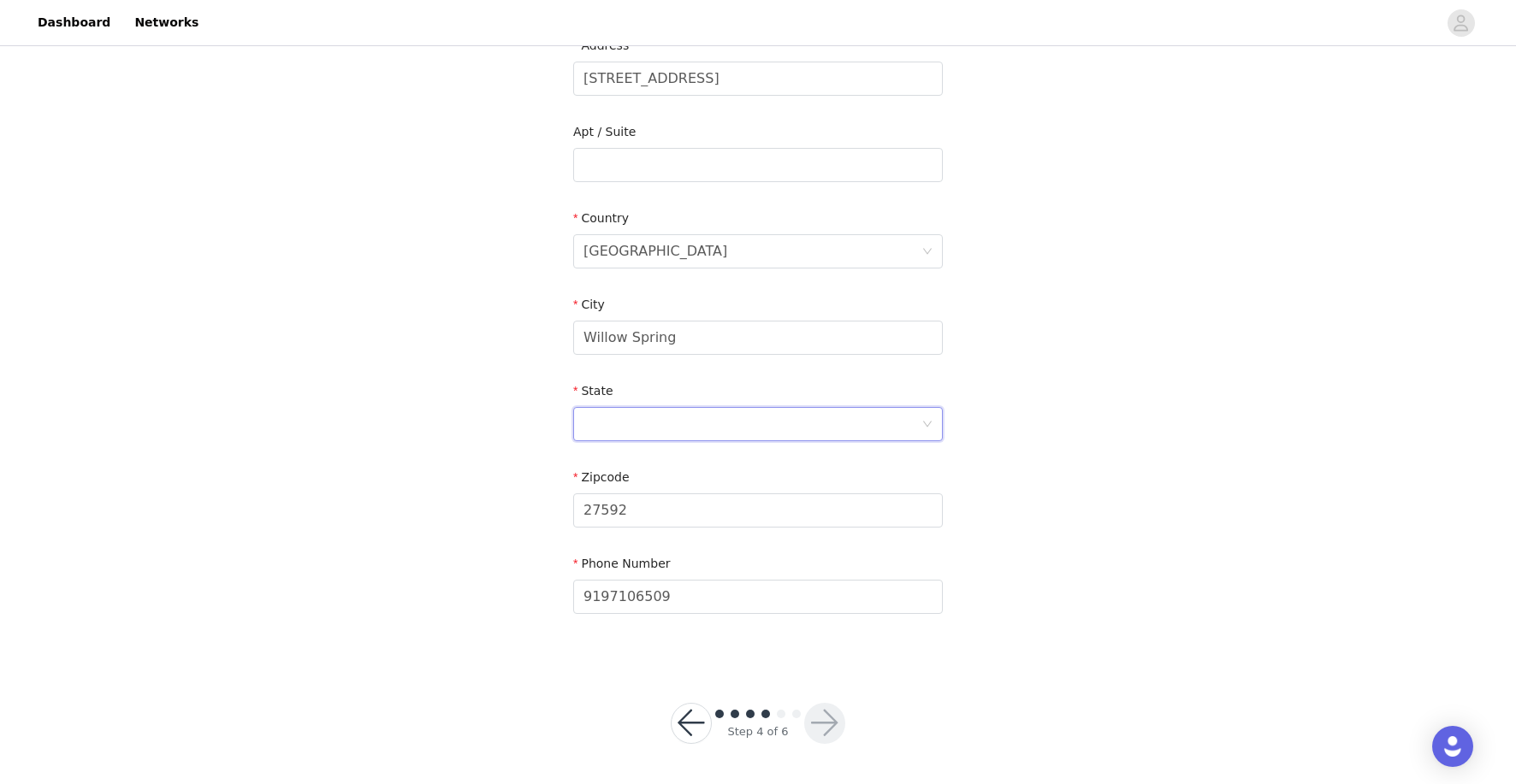
click at [905, 419] on div at bounding box center [752, 424] width 338 height 33
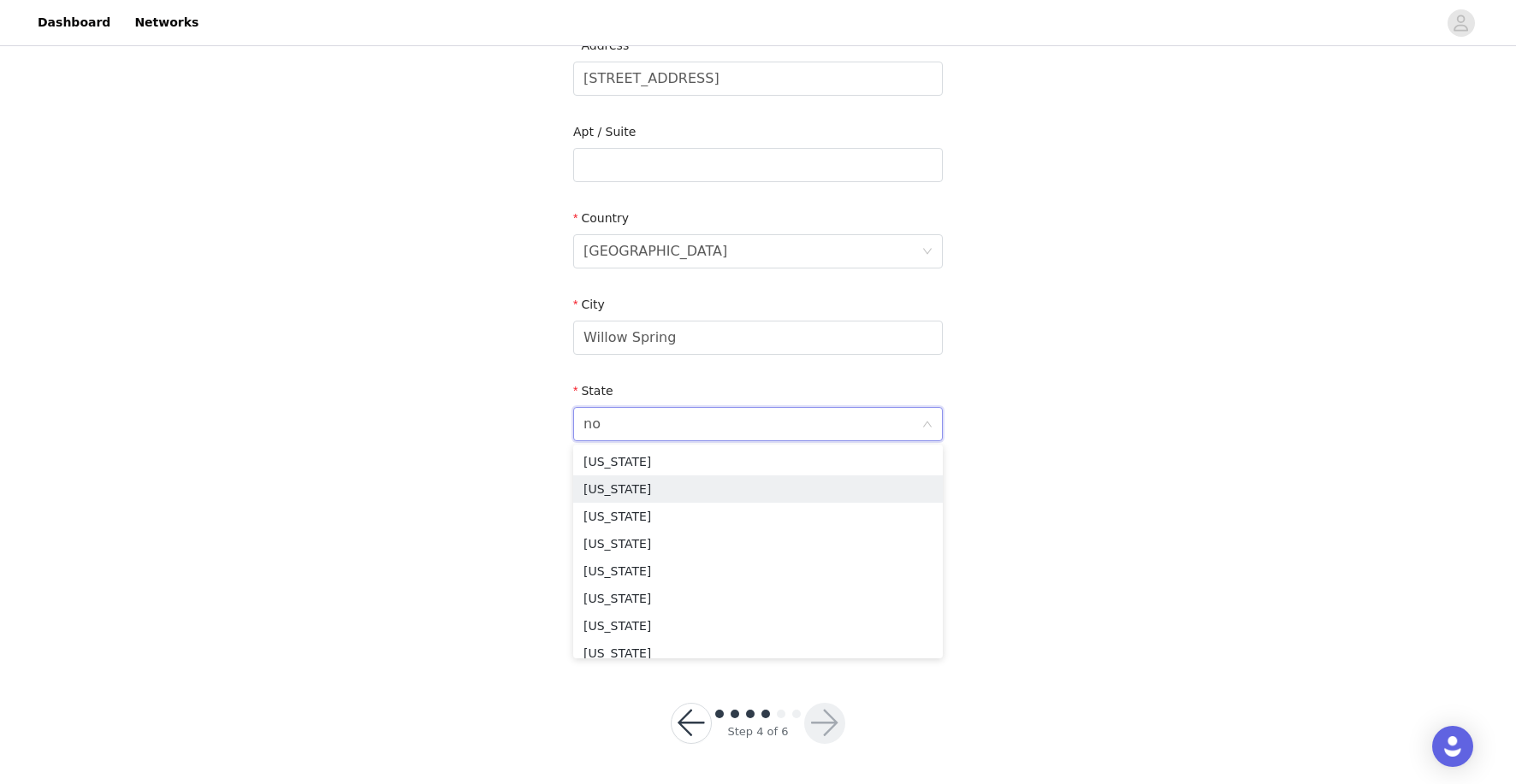
type input "nor"
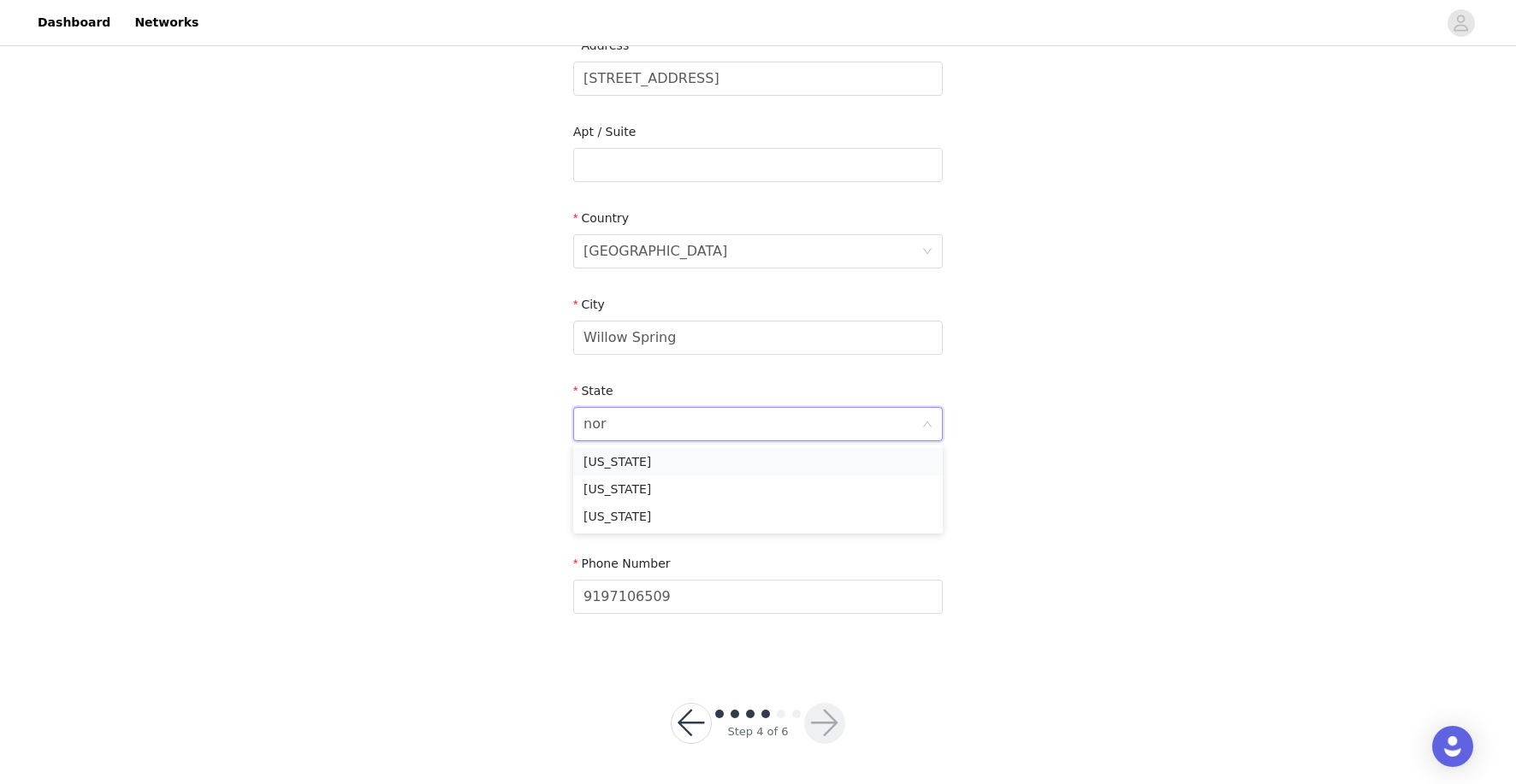
click at [728, 455] on li "[US_STATE]" at bounding box center [758, 462] width 369 height 27
click at [837, 719] on button "button" at bounding box center [824, 723] width 41 height 41
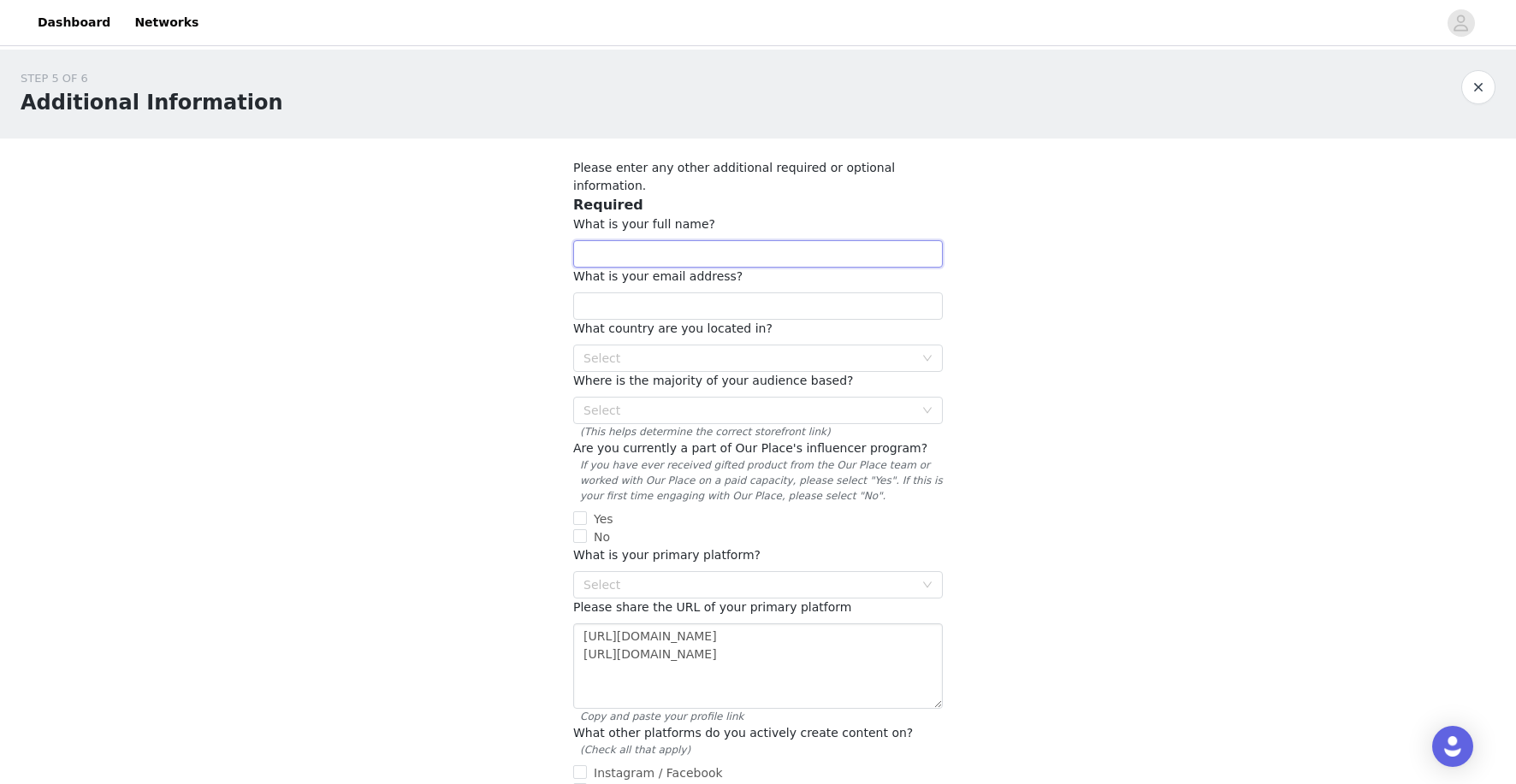
click at [762, 240] on input "text" at bounding box center [758, 254] width 369 height 27
type input "[PERSON_NAME]"
click at [788, 293] on input "text" at bounding box center [758, 307] width 369 height 27
type input "[EMAIL_ADDRESS][DOMAIN_NAME]"
click at [816, 349] on div "Select" at bounding box center [748, 357] width 330 height 17
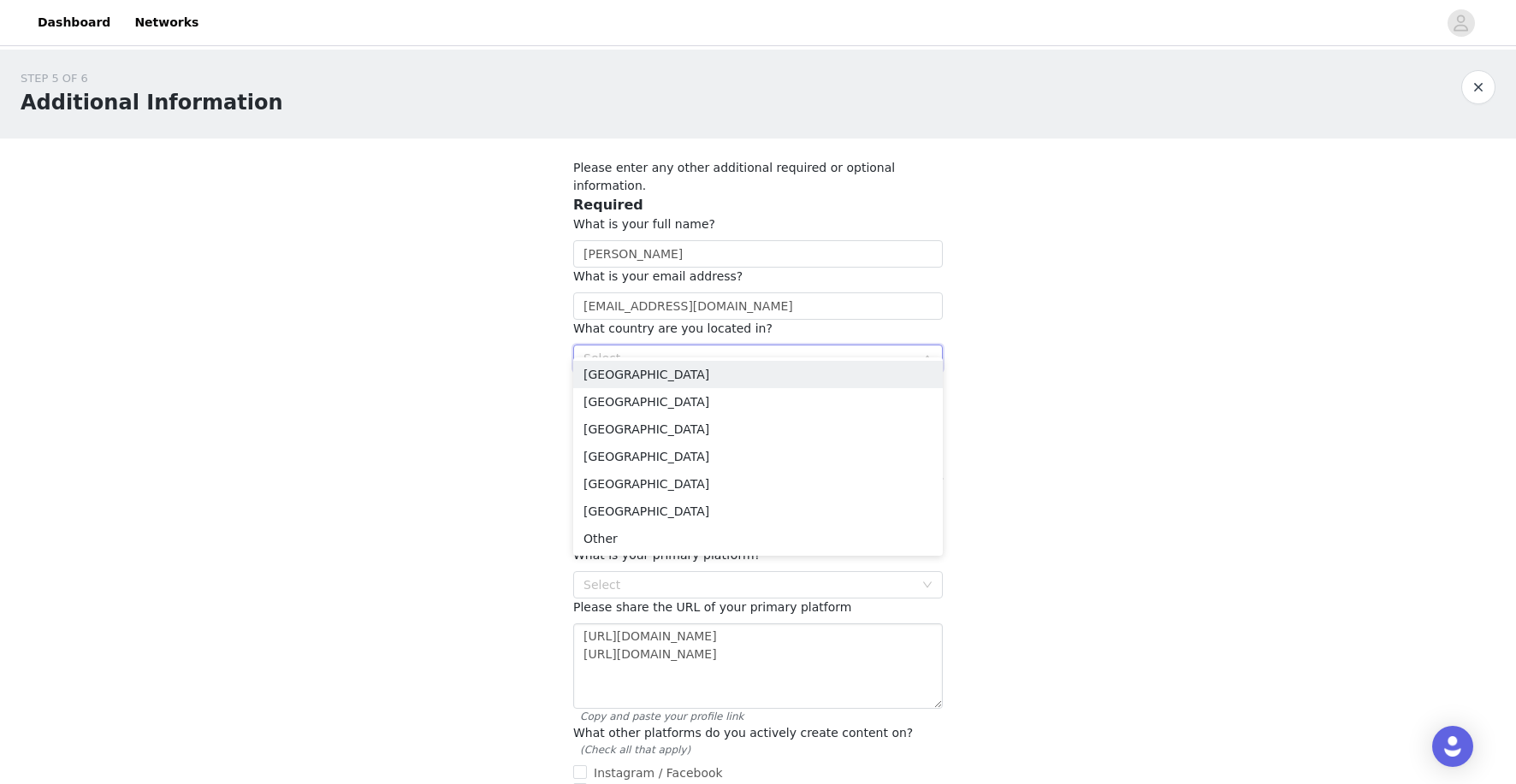
click at [824, 359] on ul "[GEOGRAPHIC_DATA] [GEOGRAPHIC_DATA] [GEOGRAPHIC_DATA] [GEOGRAPHIC_DATA] [GEOGRA…" at bounding box center [758, 457] width 369 height 198
click at [829, 371] on li "[GEOGRAPHIC_DATA]" at bounding box center [758, 375] width 369 height 27
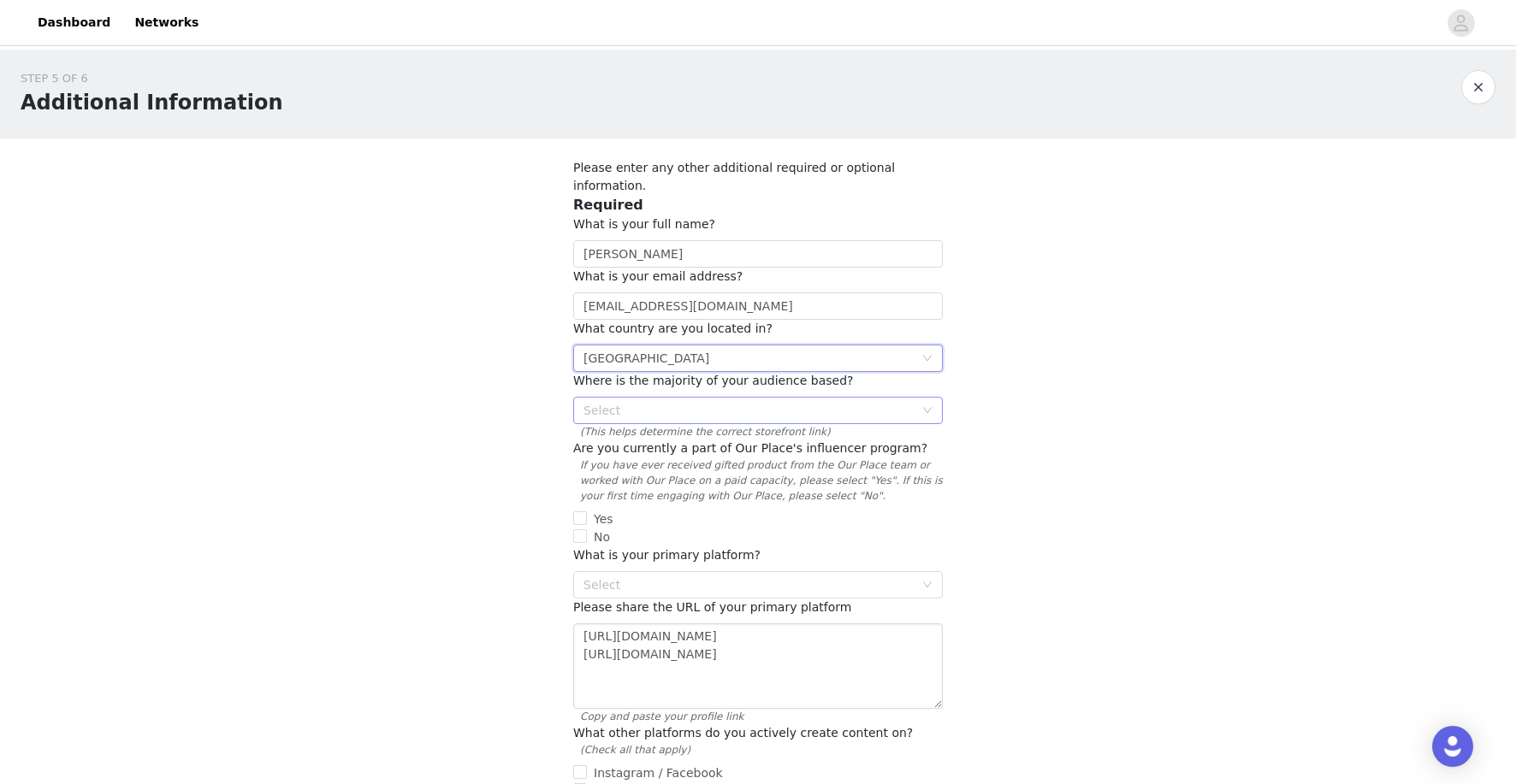
click at [835, 402] on div "Select" at bounding box center [748, 410] width 330 height 17
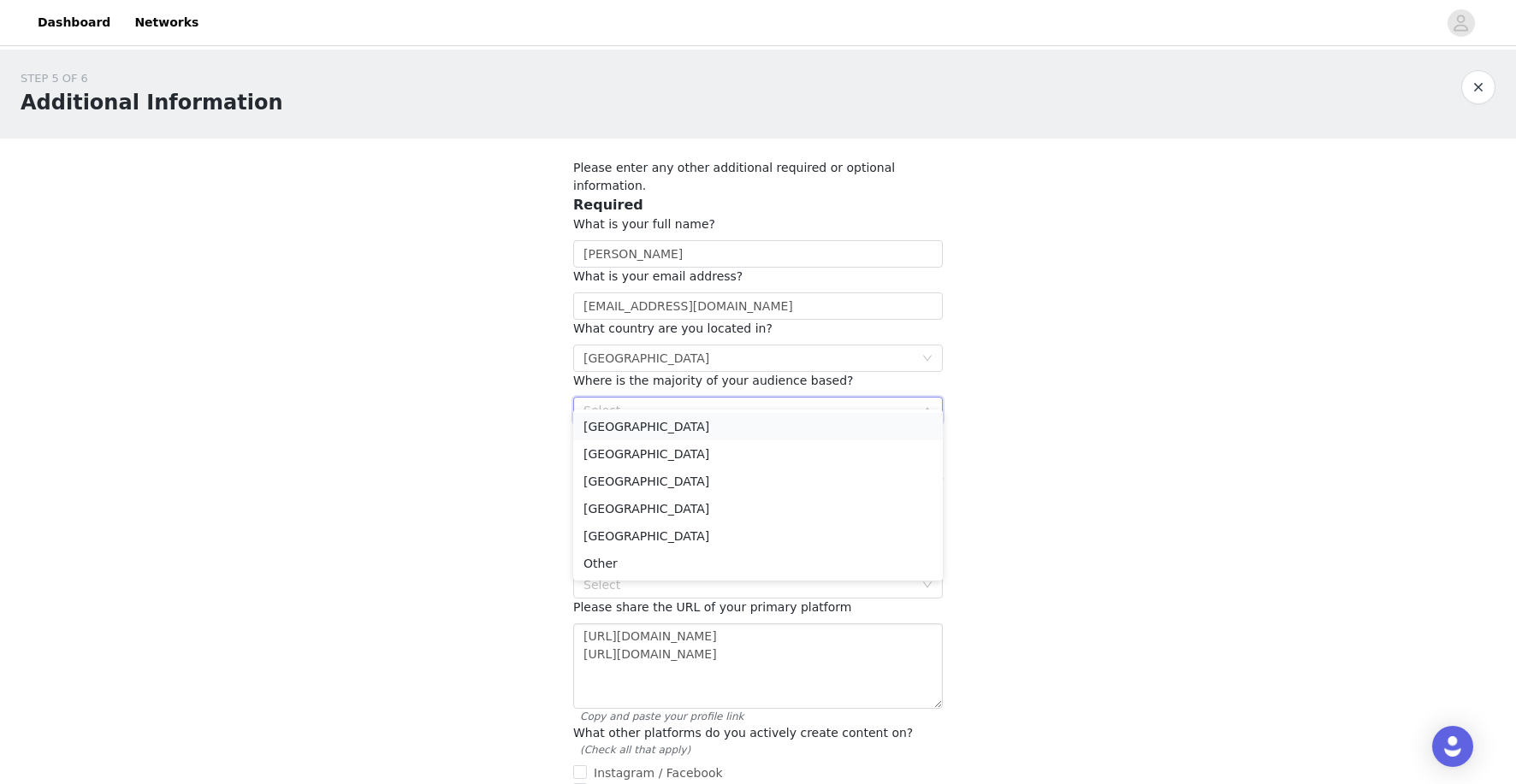
click at [839, 426] on li "[GEOGRAPHIC_DATA]" at bounding box center [758, 427] width 369 height 27
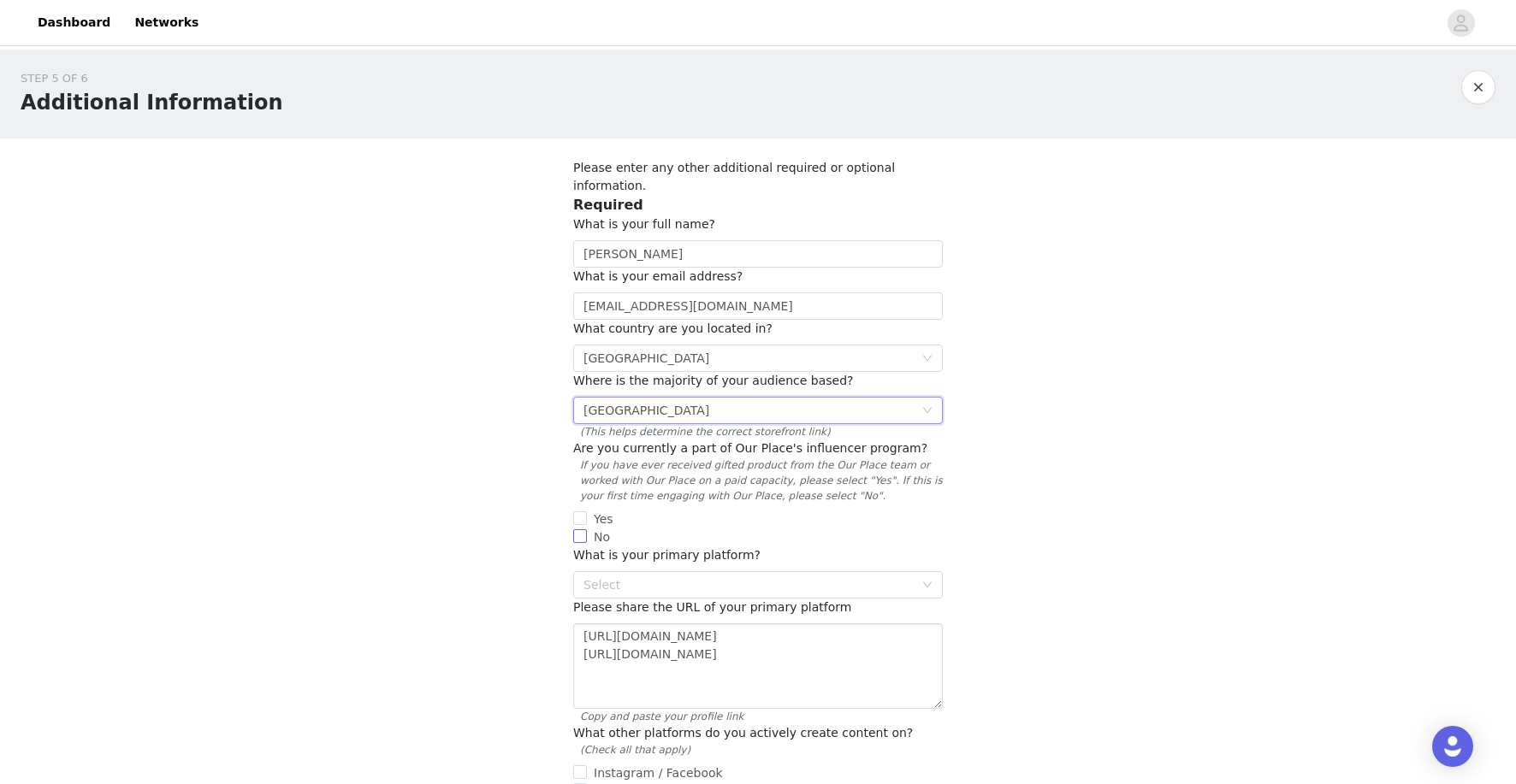
click at [591, 530] on span "No" at bounding box center [601, 537] width 30 height 14
click at [587, 529] on input "No" at bounding box center [580, 536] width 14 height 14
checkbox input "true"
click at [616, 577] on div "Select" at bounding box center [748, 585] width 330 height 17
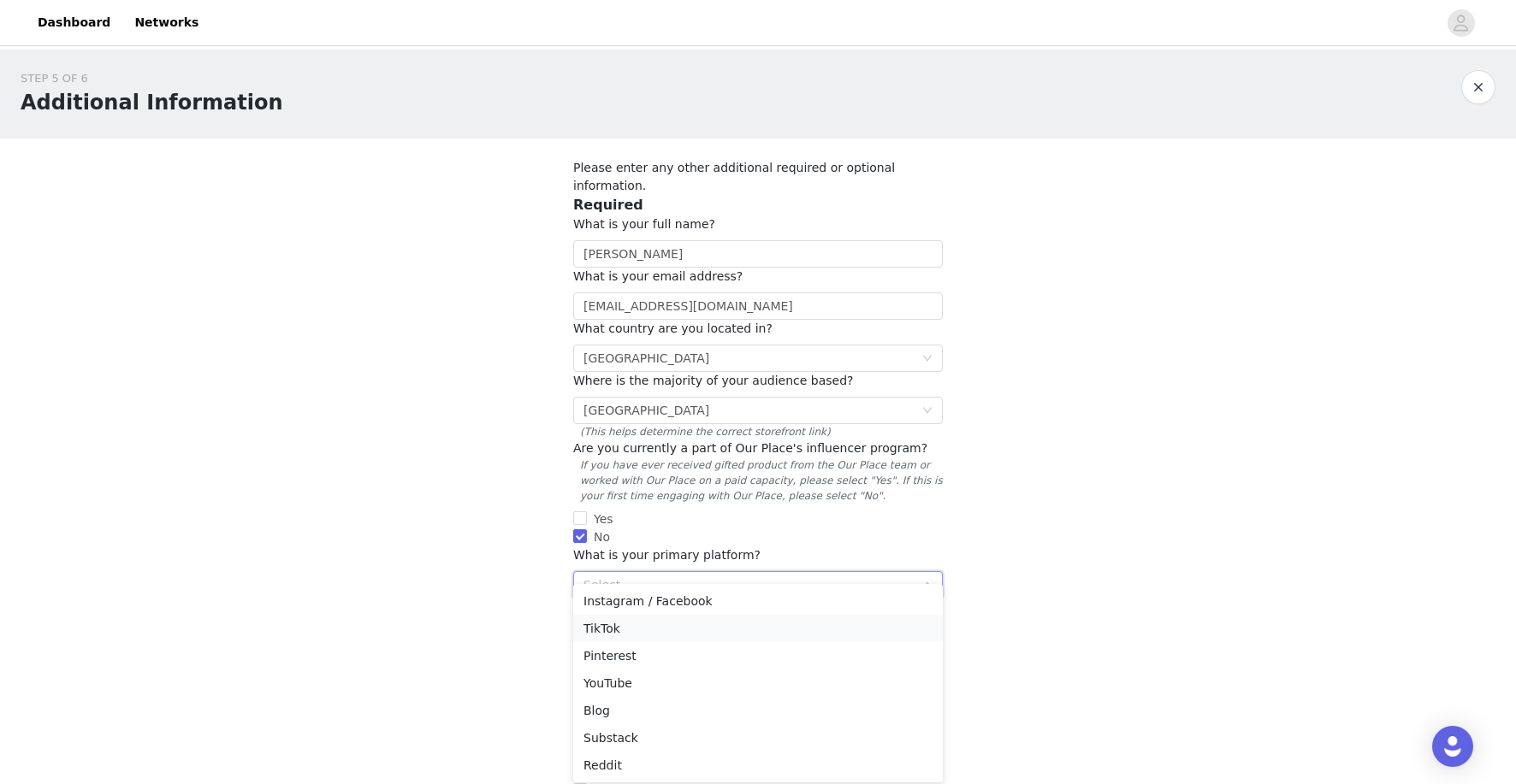
click at [633, 633] on li "TikTok" at bounding box center [758, 628] width 369 height 27
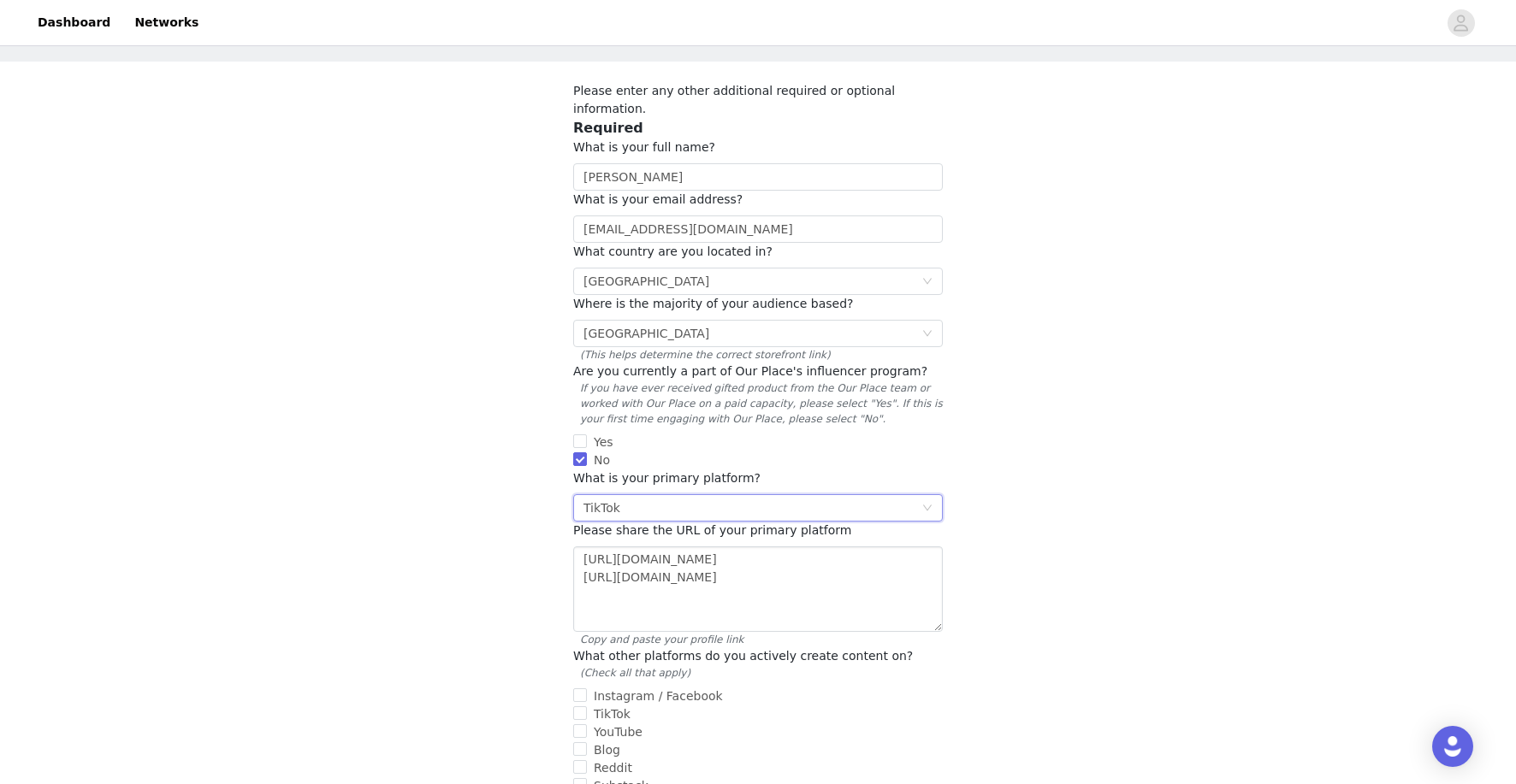
scroll to position [80, 0]
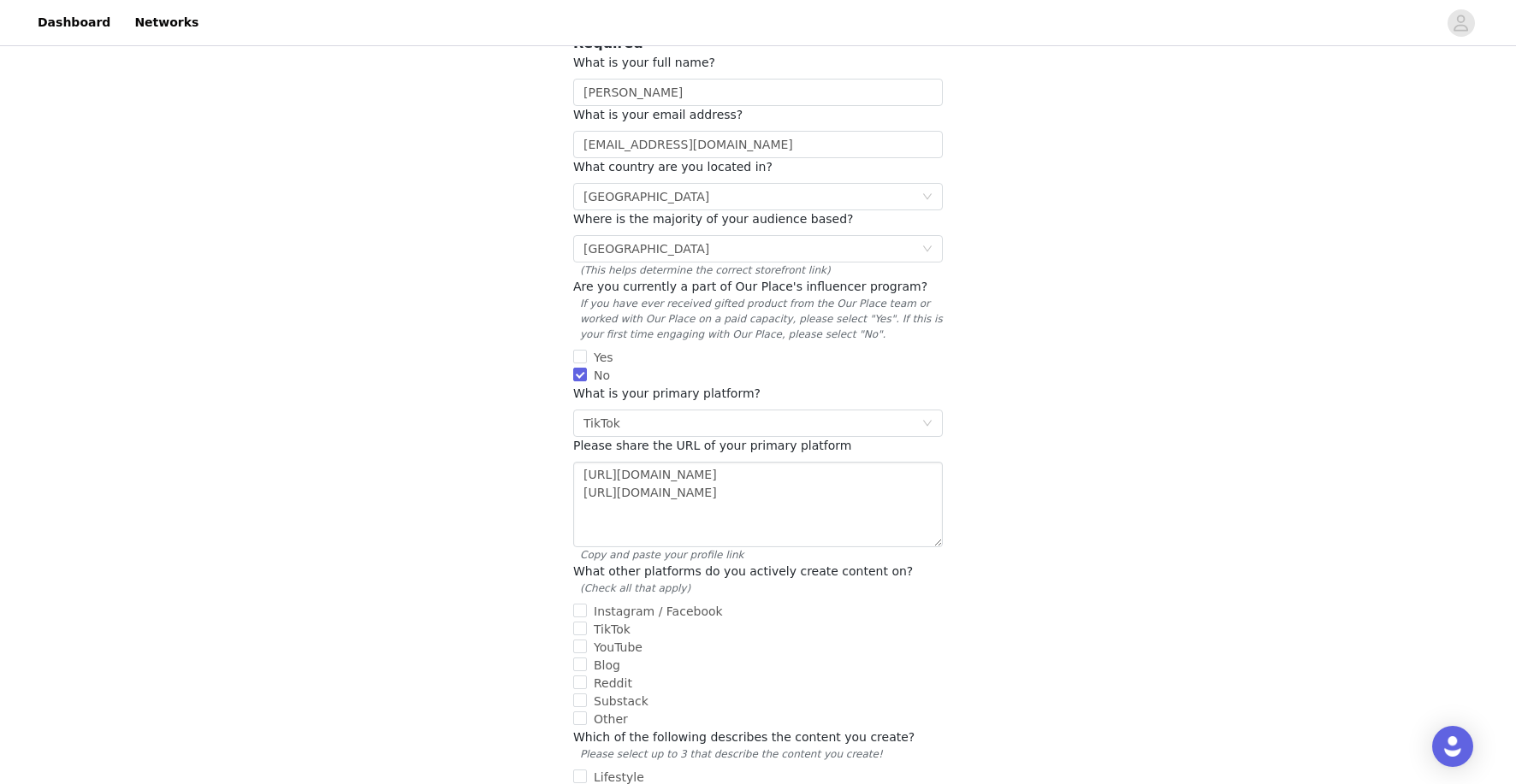
scroll to position [184, 0]
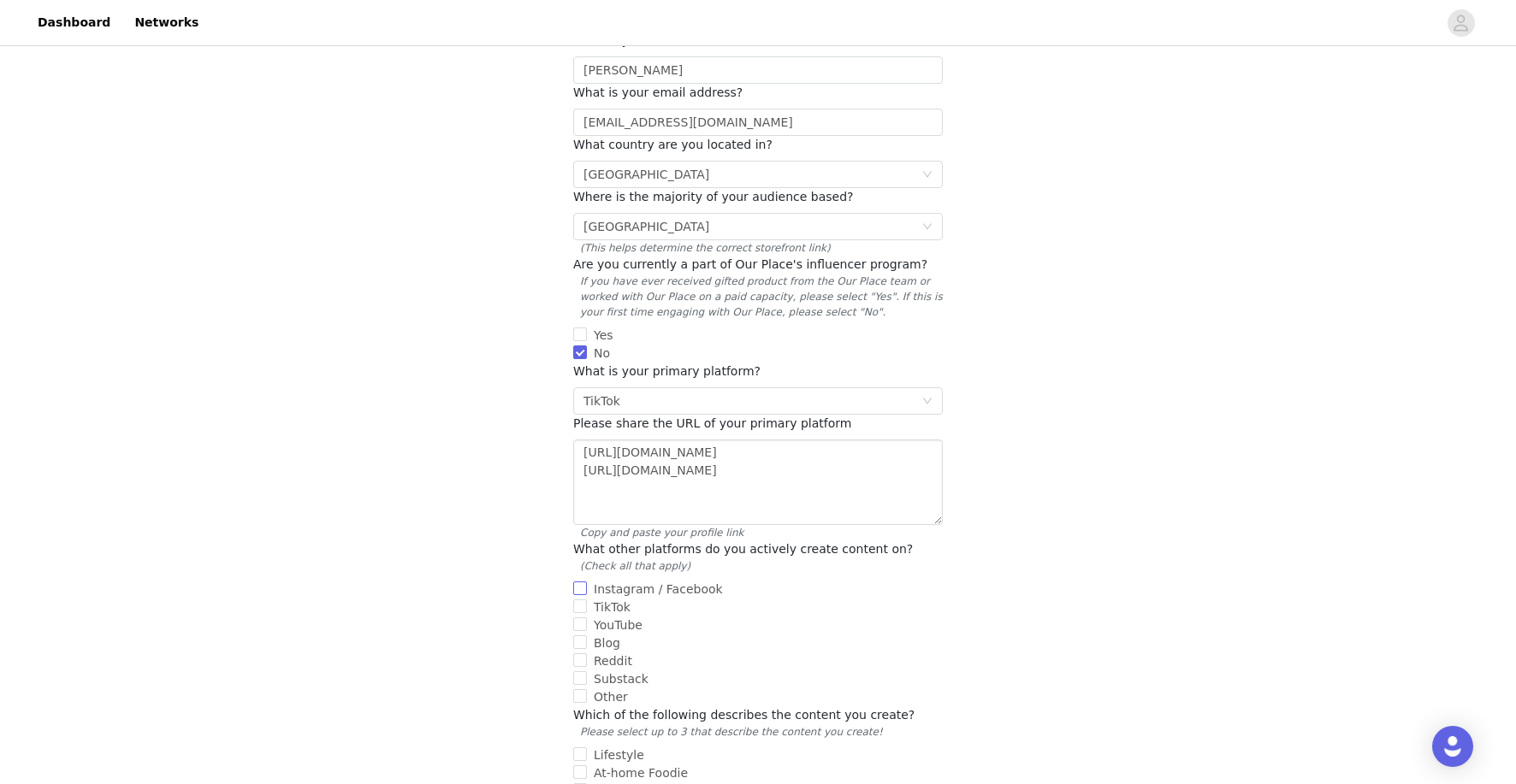
click at [578, 581] on input "Instagram / Facebook" at bounding box center [580, 588] width 14 height 14
checkbox input "true"
click at [579, 599] on input "TikTok" at bounding box center [580, 606] width 14 height 14
checkbox input "true"
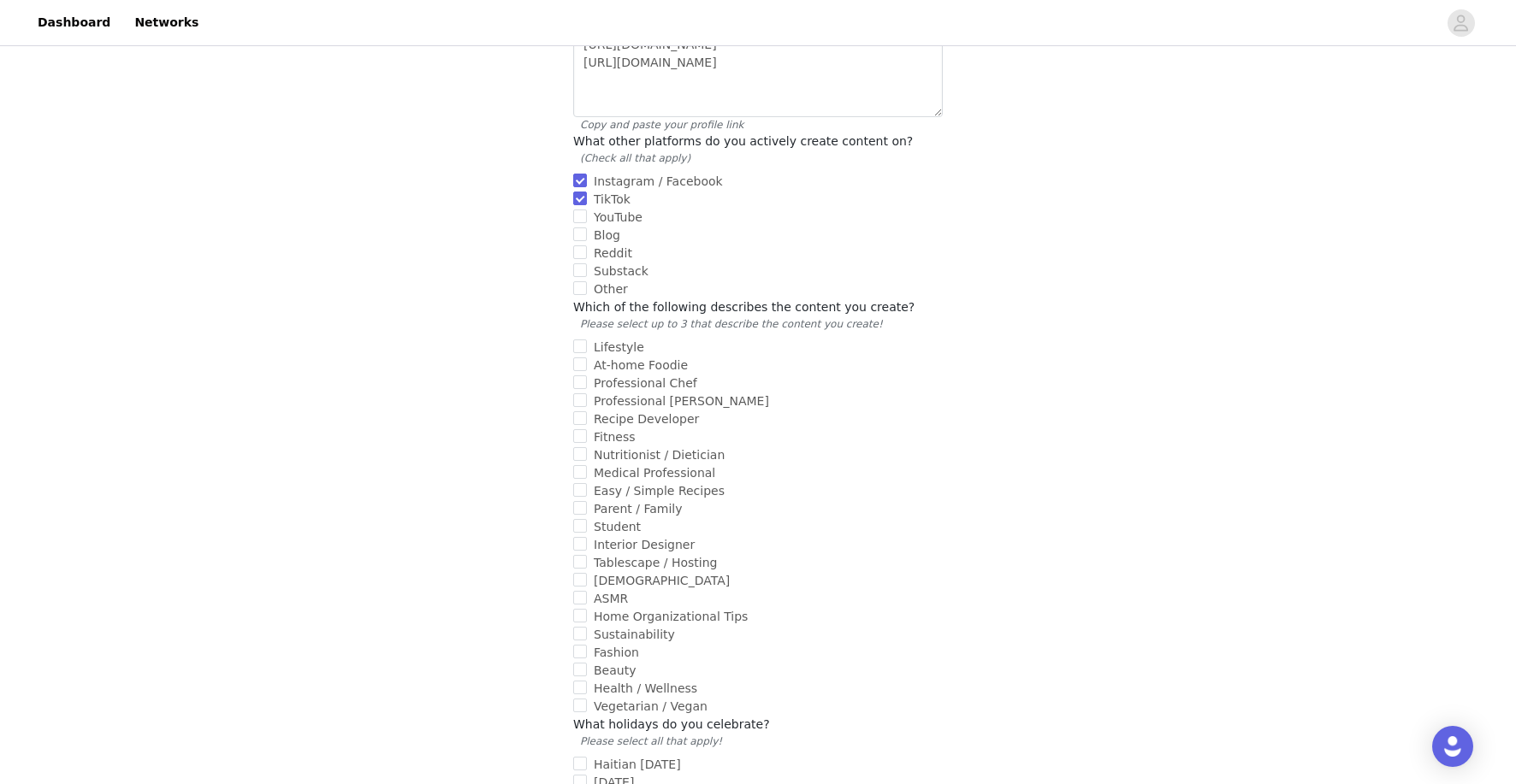
scroll to position [593, 0]
click at [579, 337] on input "Lifestyle" at bounding box center [580, 344] width 14 height 14
checkbox input "true"
click at [582, 499] on input "Parent / Family" at bounding box center [580, 506] width 14 height 14
checkbox input "true"
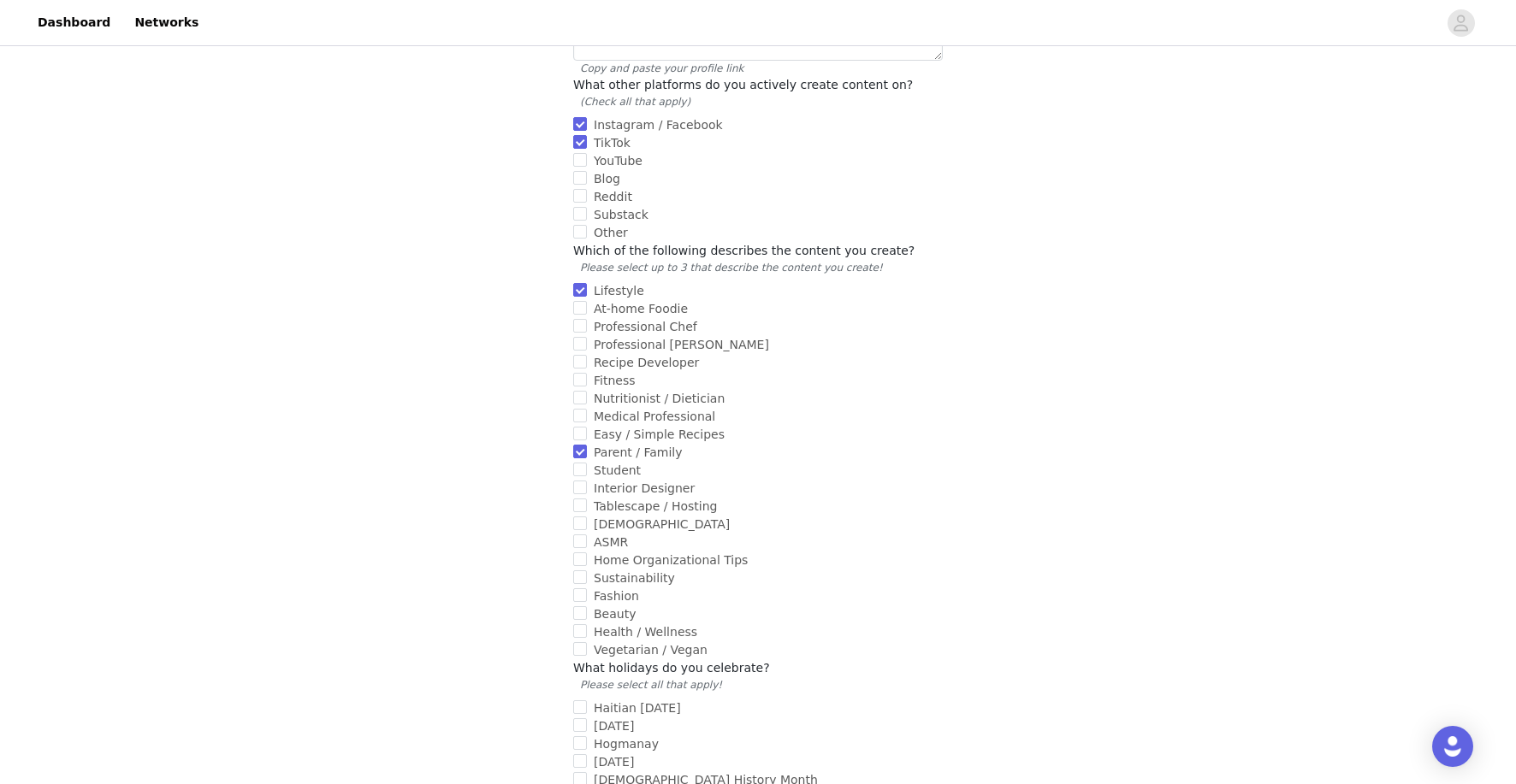
scroll to position [652, 0]
click at [588, 621] on span "Health / Wellness" at bounding box center [645, 628] width 117 height 14
click at [587, 620] on input "Health / Wellness" at bounding box center [580, 627] width 14 height 14
checkbox input "true"
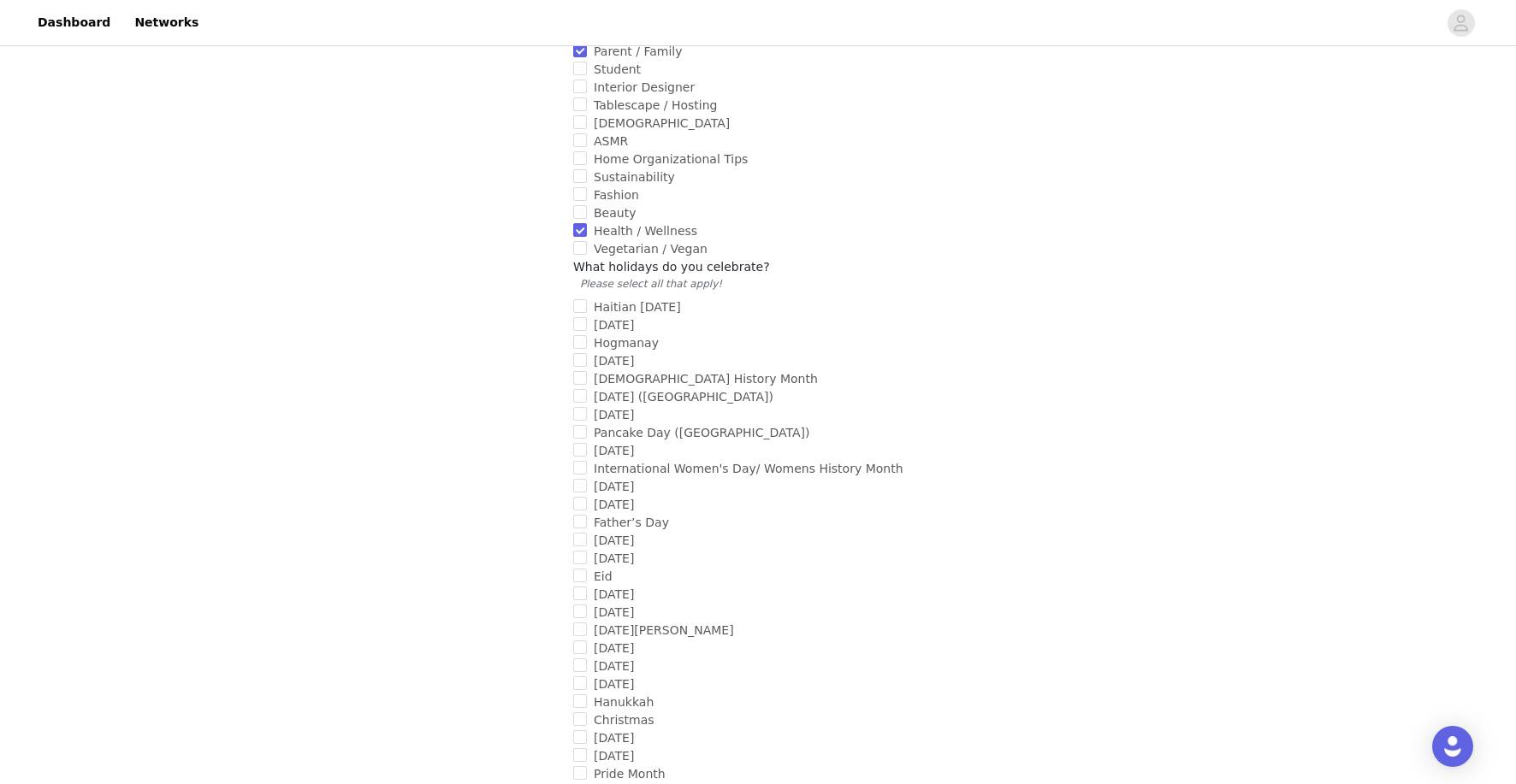
scroll to position [1059, 0]
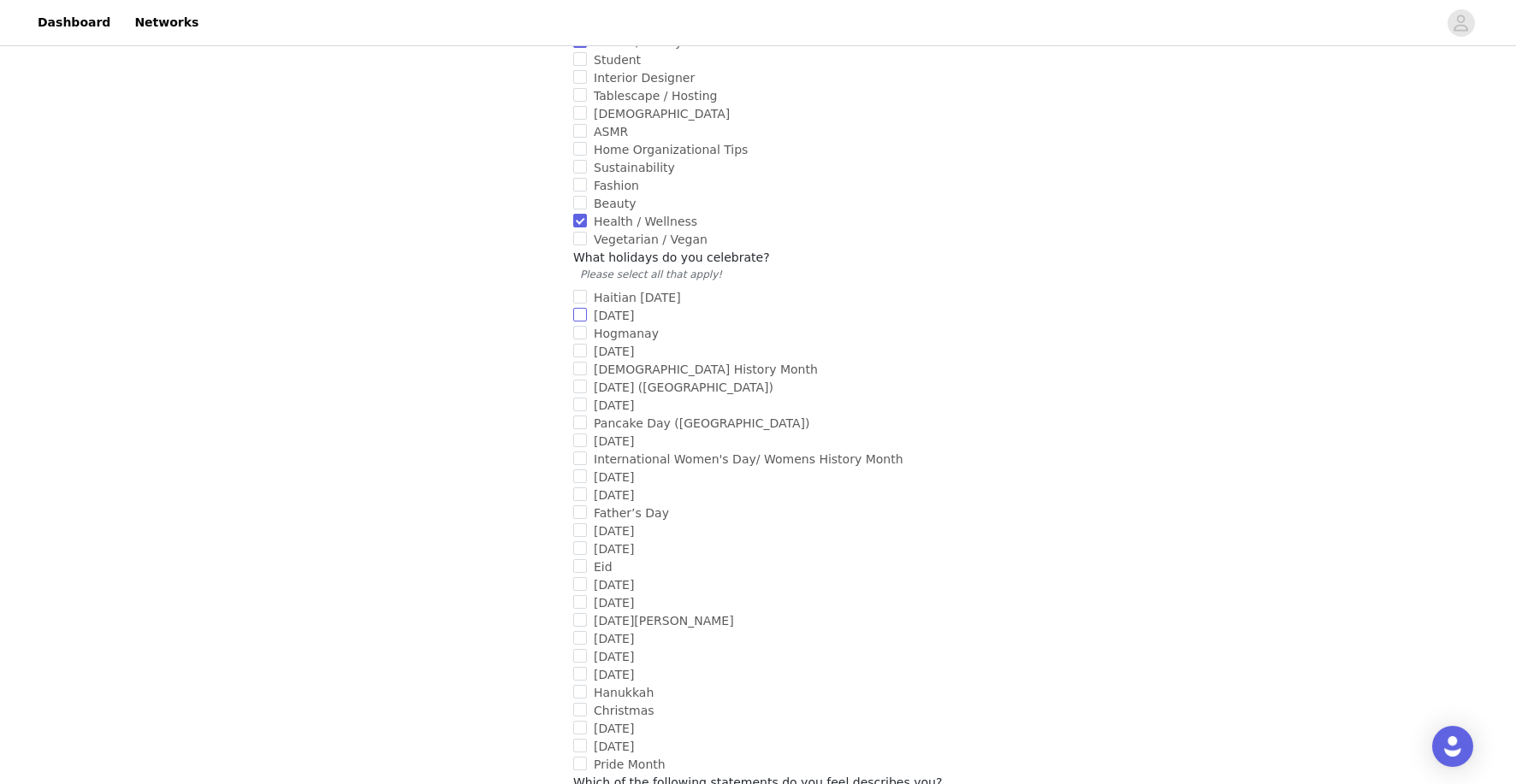
click at [581, 307] on input "[DATE]" at bounding box center [580, 314] width 14 height 14
checkbox input "true"
click at [579, 451] on input "International Women's Day/ Womens History Month" at bounding box center [580, 457] width 14 height 14
checkbox input "true"
click at [581, 487] on input "[DATE]" at bounding box center [580, 494] width 14 height 14
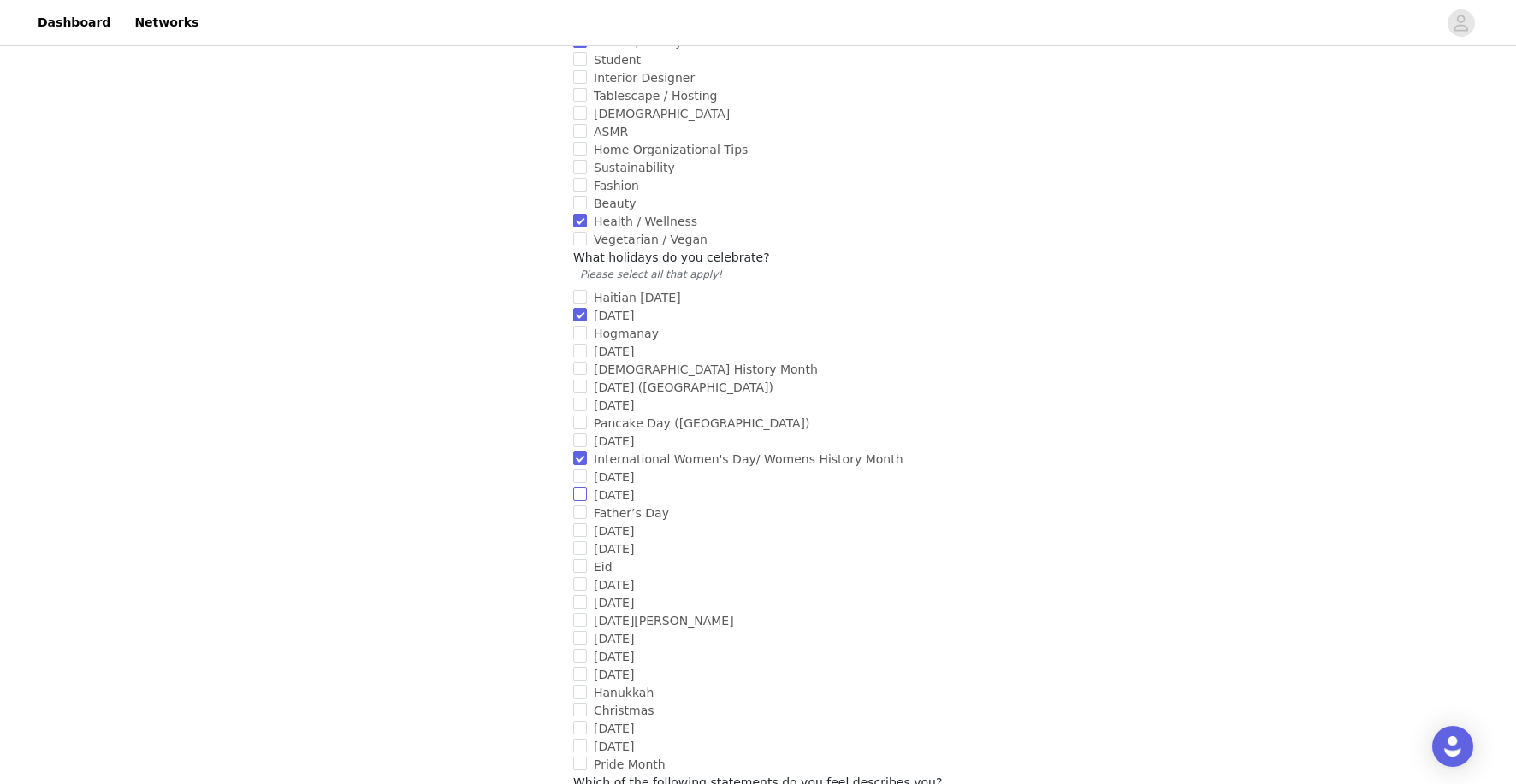
checkbox input "true"
click at [583, 506] on input "Father’s Day" at bounding box center [580, 512] width 14 height 14
checkbox input "true"
click at [582, 578] on input "[DATE]" at bounding box center [580, 584] width 14 height 14
checkbox input "true"
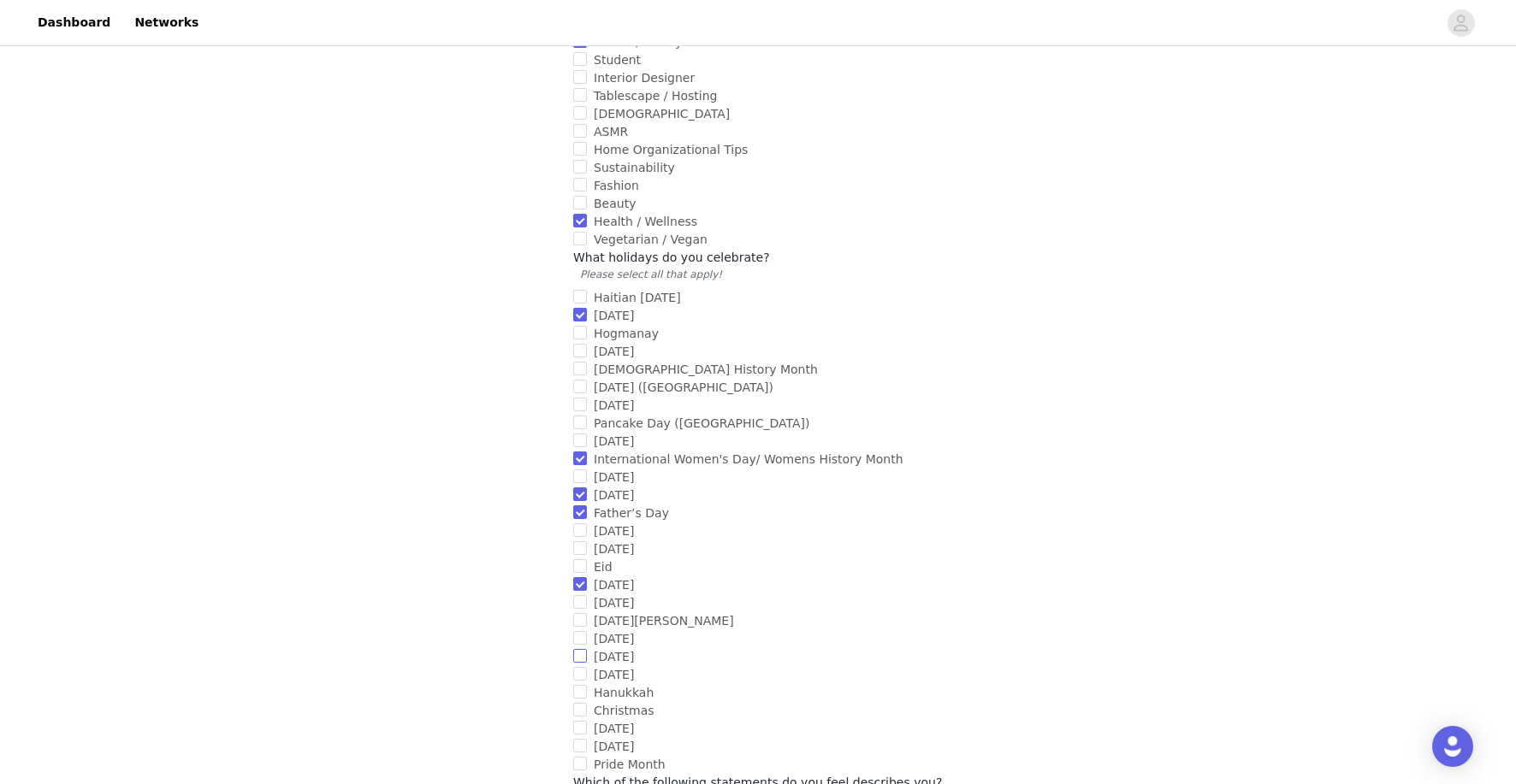
click at [581, 649] on input "[DATE]" at bounding box center [580, 656] width 14 height 14
checkbox input "true"
click at [584, 702] on label "Christmas" at bounding box center [754, 711] width 363 height 18
click at [584, 703] on input "Christmas" at bounding box center [580, 709] width 14 height 14
checkbox input "true"
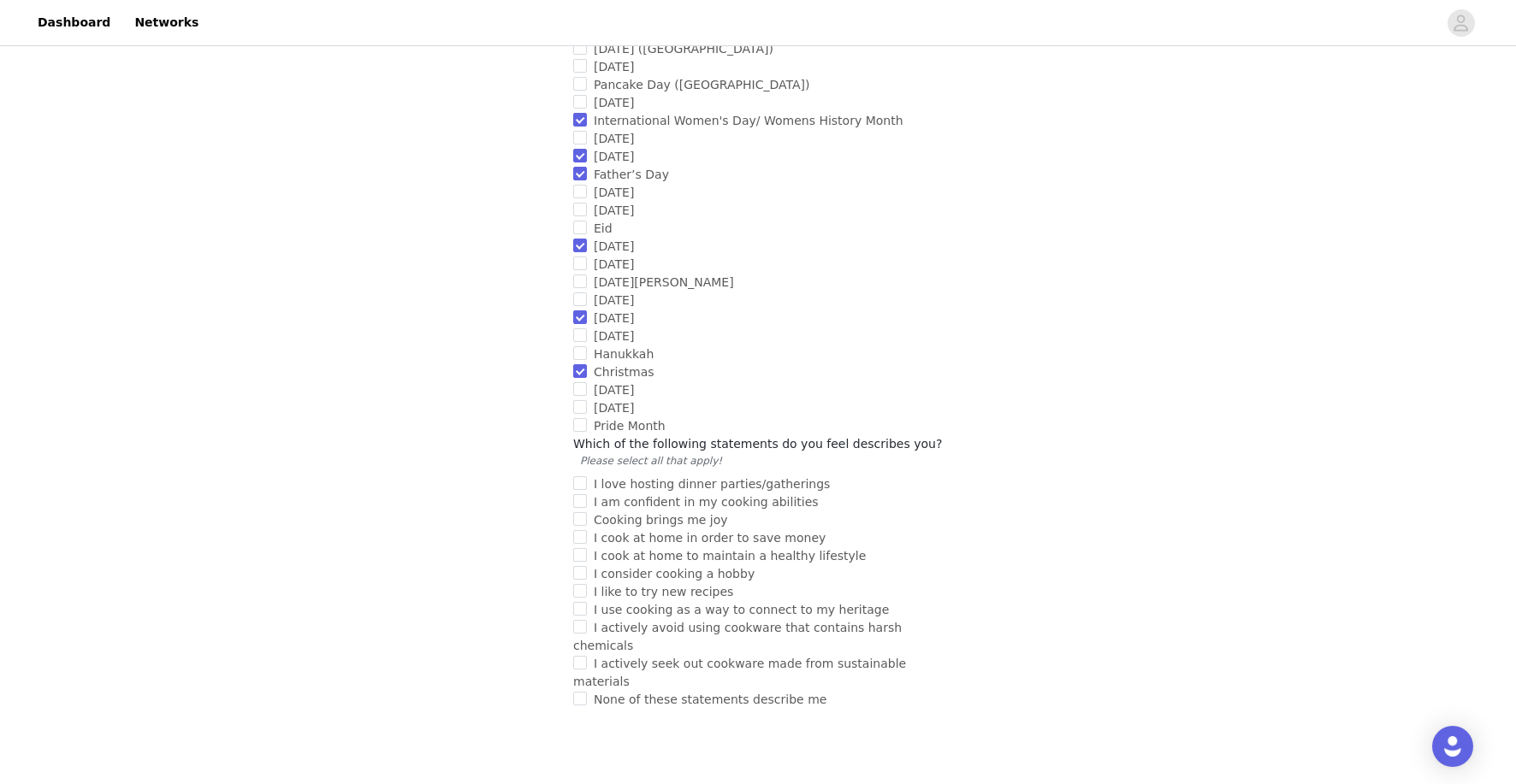
scroll to position [1399, 0]
click at [583, 416] on label "Pride Month" at bounding box center [758, 425] width 369 height 18
click at [583, 417] on input "Pride Month" at bounding box center [580, 423] width 14 height 14
checkbox input "true"
click at [577, 475] on input "I love hosting dinner parties/gatherings" at bounding box center [580, 481] width 14 height 14
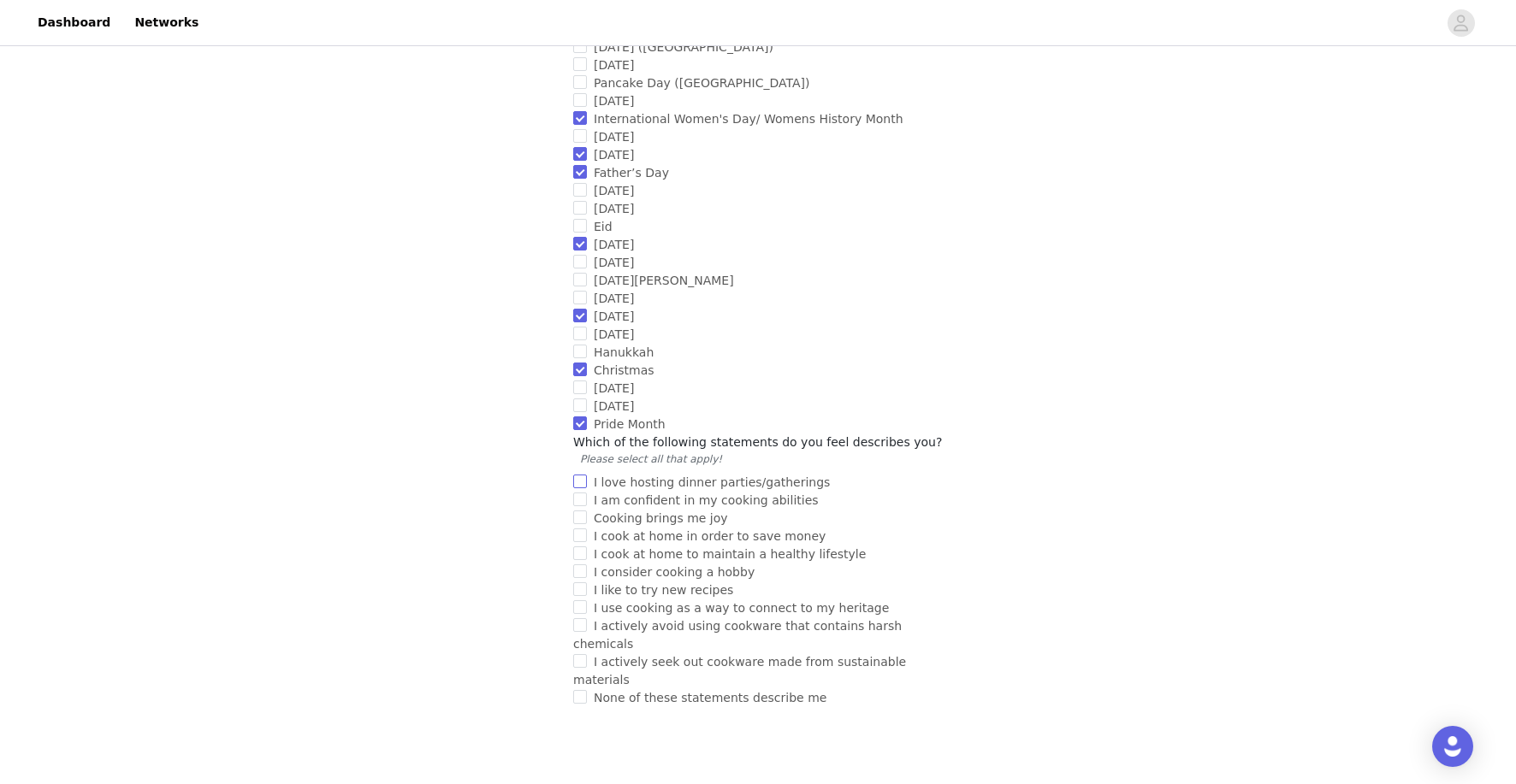
checkbox input "true"
click at [577, 509] on label "Cooking brings me joy" at bounding box center [754, 518] width 363 height 18
click at [577, 510] on input "Cooking brings me joy" at bounding box center [580, 517] width 14 height 14
checkbox input "true"
click at [577, 492] on input "I am confident in my cooking abilities" at bounding box center [580, 498] width 14 height 14
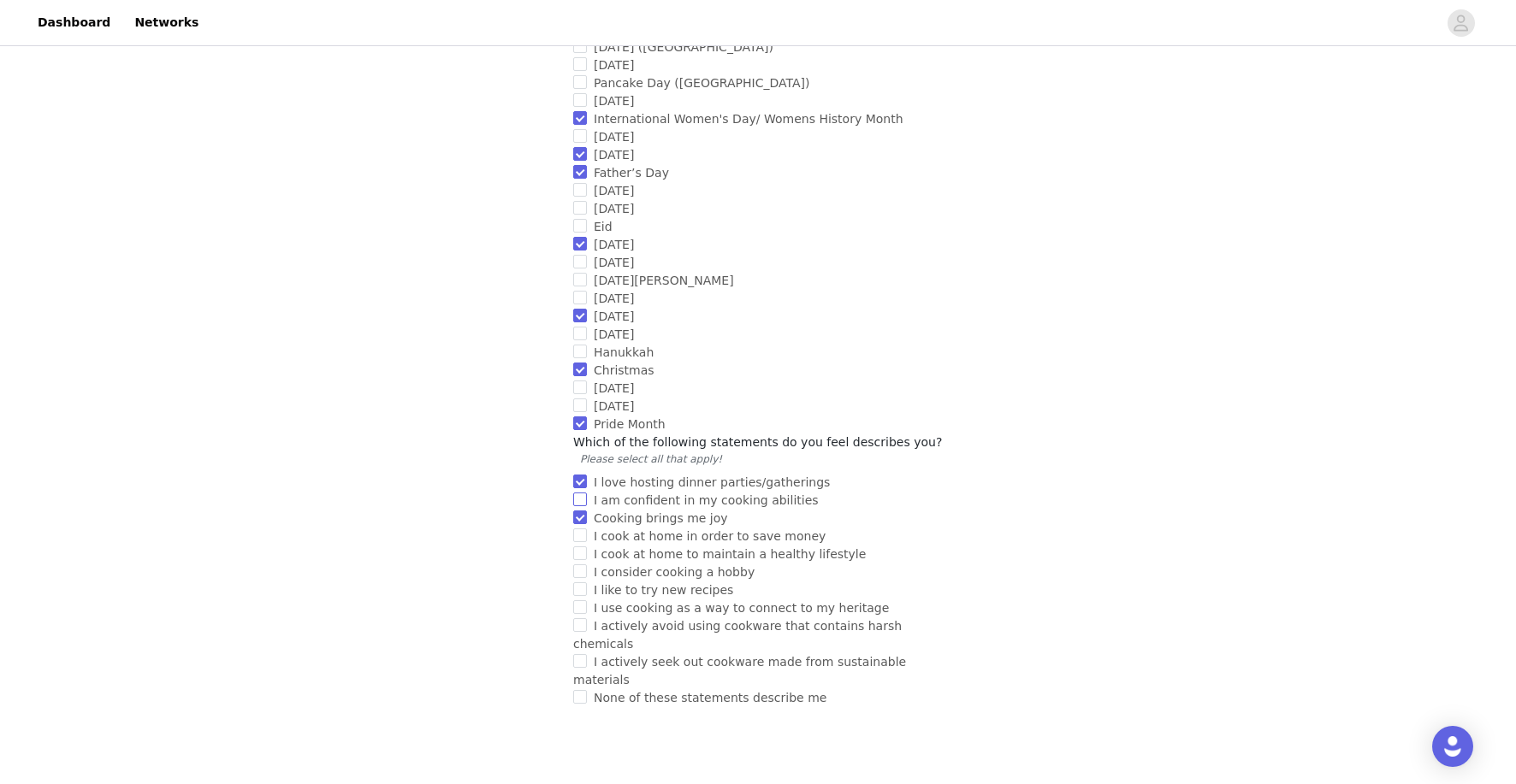
checkbox input "true"
click at [580, 528] on input "I cook at home in order to save money" at bounding box center [580, 535] width 14 height 14
checkbox input "true"
click at [582, 547] on input "I cook at home to maintain a healthy lifestyle" at bounding box center [580, 553] width 14 height 14
checkbox input "true"
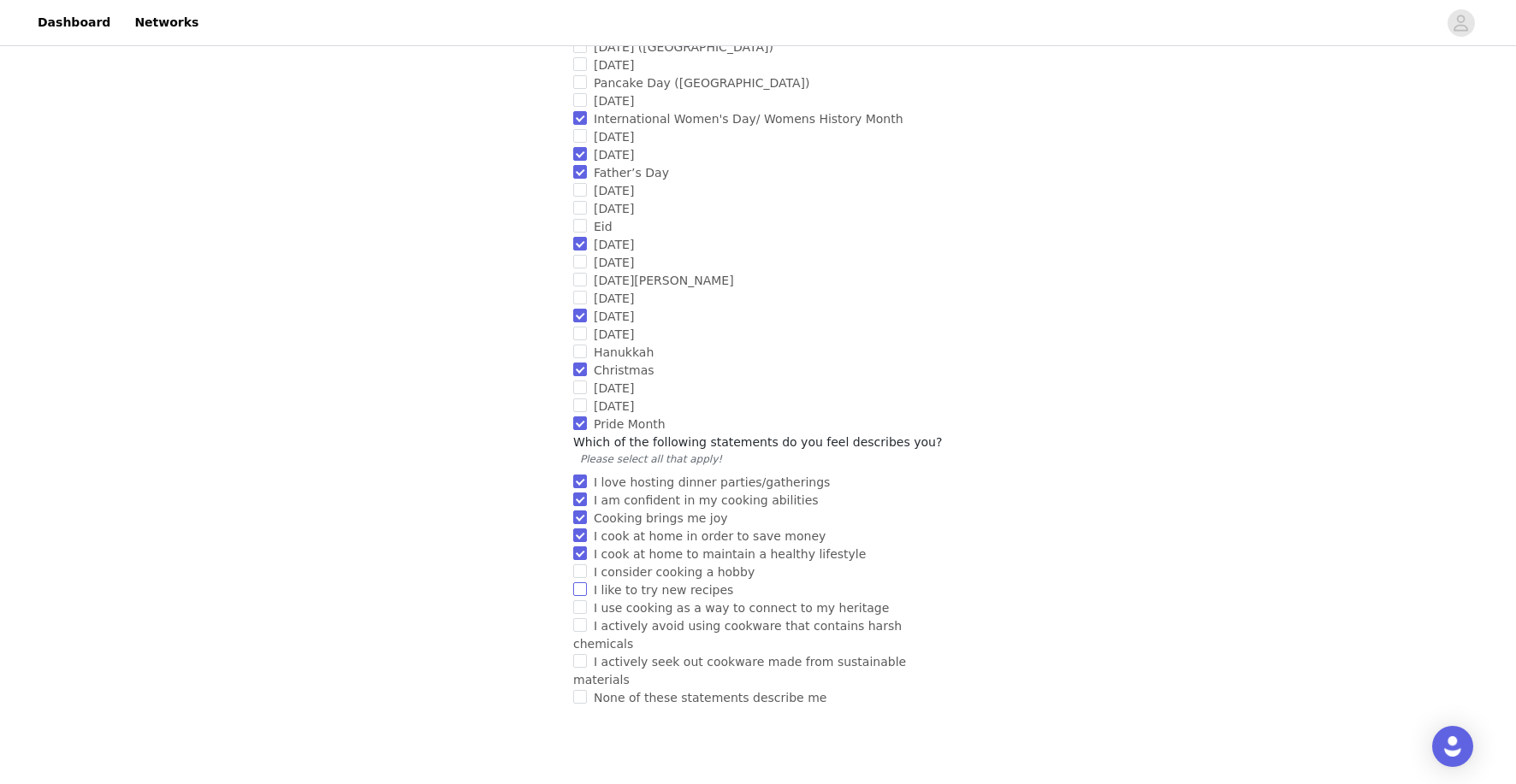
click at [583, 581] on label "I like to try new recipes" at bounding box center [754, 590] width 363 height 18
click at [583, 582] on input "I like to try new recipes" at bounding box center [580, 588] width 14 height 14
checkbox input "true"
click at [590, 619] on span "I actively avoid using cookware that contains harsh chemicals" at bounding box center [737, 635] width 328 height 32
click at [587, 618] on input "I actively avoid using cookware that contains harsh chemicals" at bounding box center [580, 625] width 14 height 14
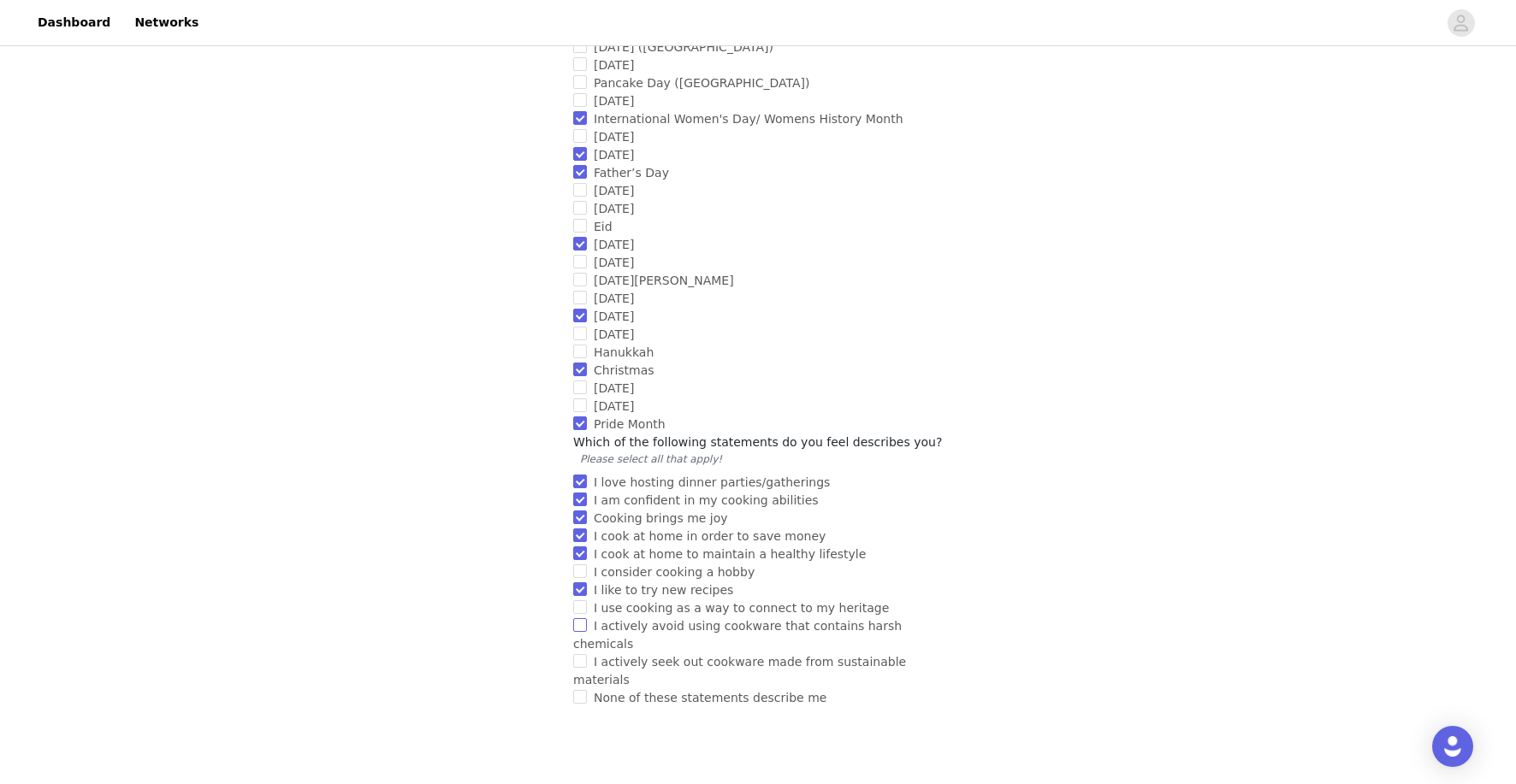
checkbox input "true"
click at [585, 654] on input "I actively seek out cookware made from sustainable materials" at bounding box center [580, 660] width 14 height 14
checkbox input "true"
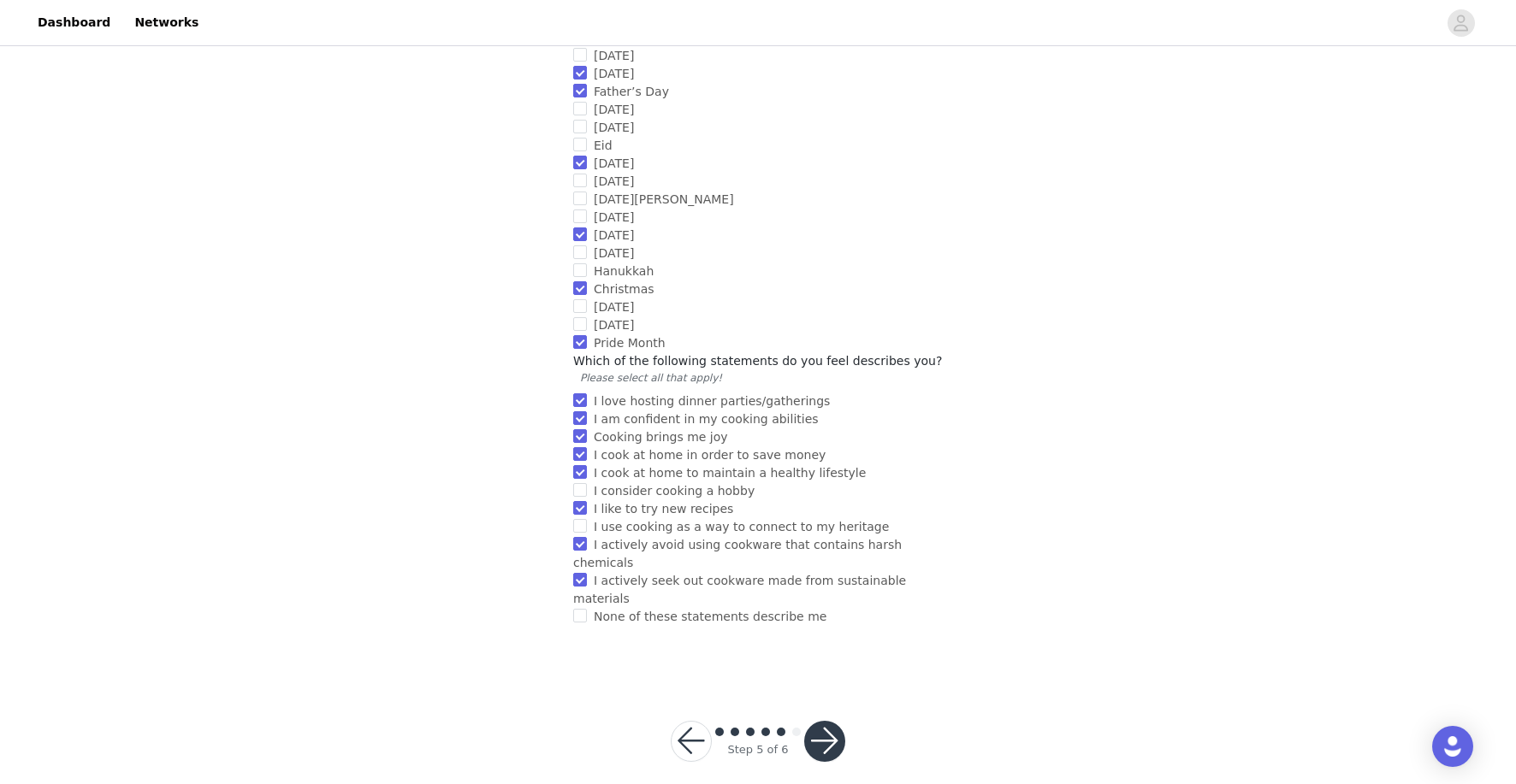
click at [838, 721] on button "button" at bounding box center [824, 741] width 41 height 41
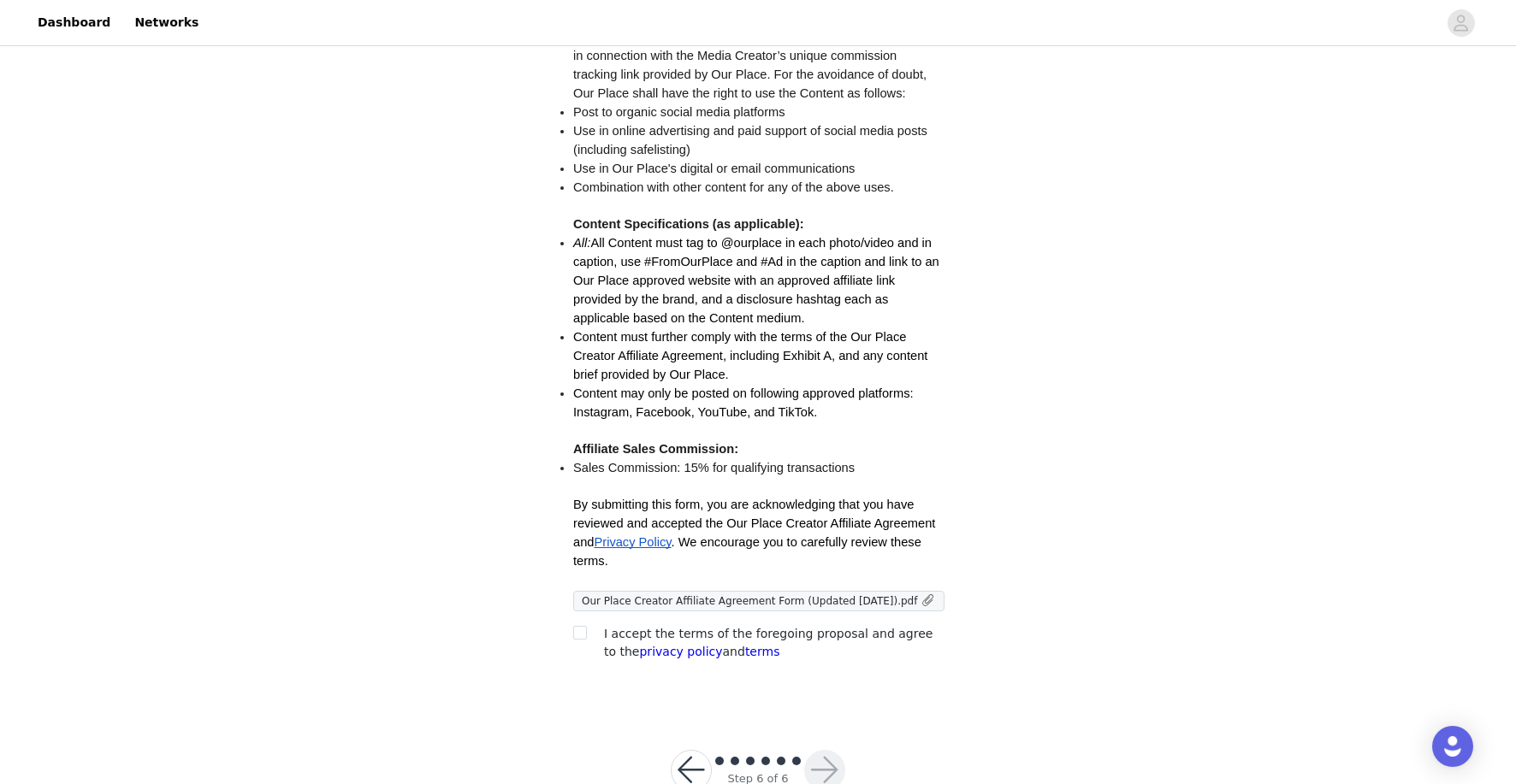
scroll to position [330, 0]
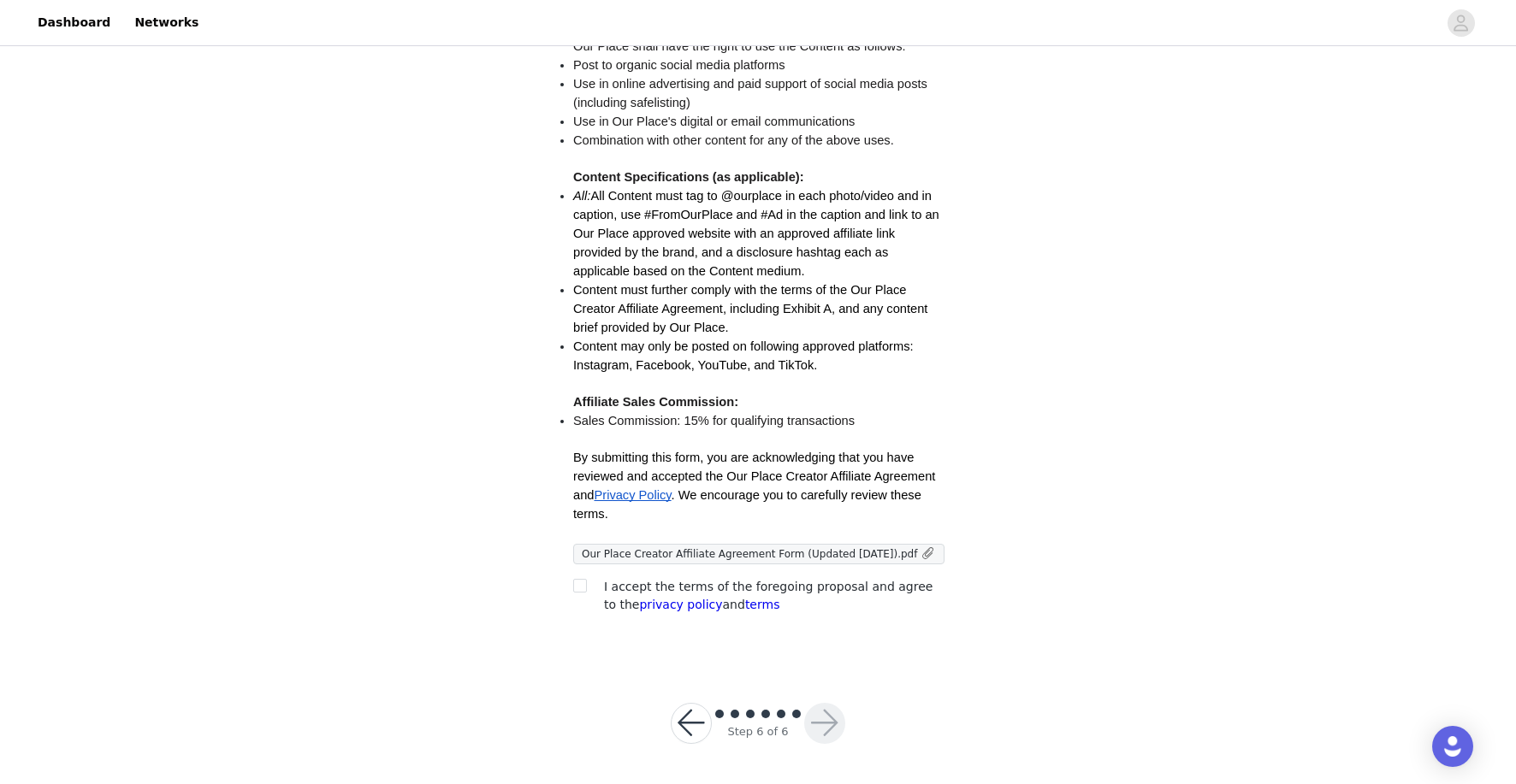
click at [587, 593] on div at bounding box center [585, 588] width 24 height 18
click at [580, 589] on input "checkbox" at bounding box center [579, 584] width 12 height 12
checkbox input "true"
click at [824, 732] on button "button" at bounding box center [824, 723] width 41 height 41
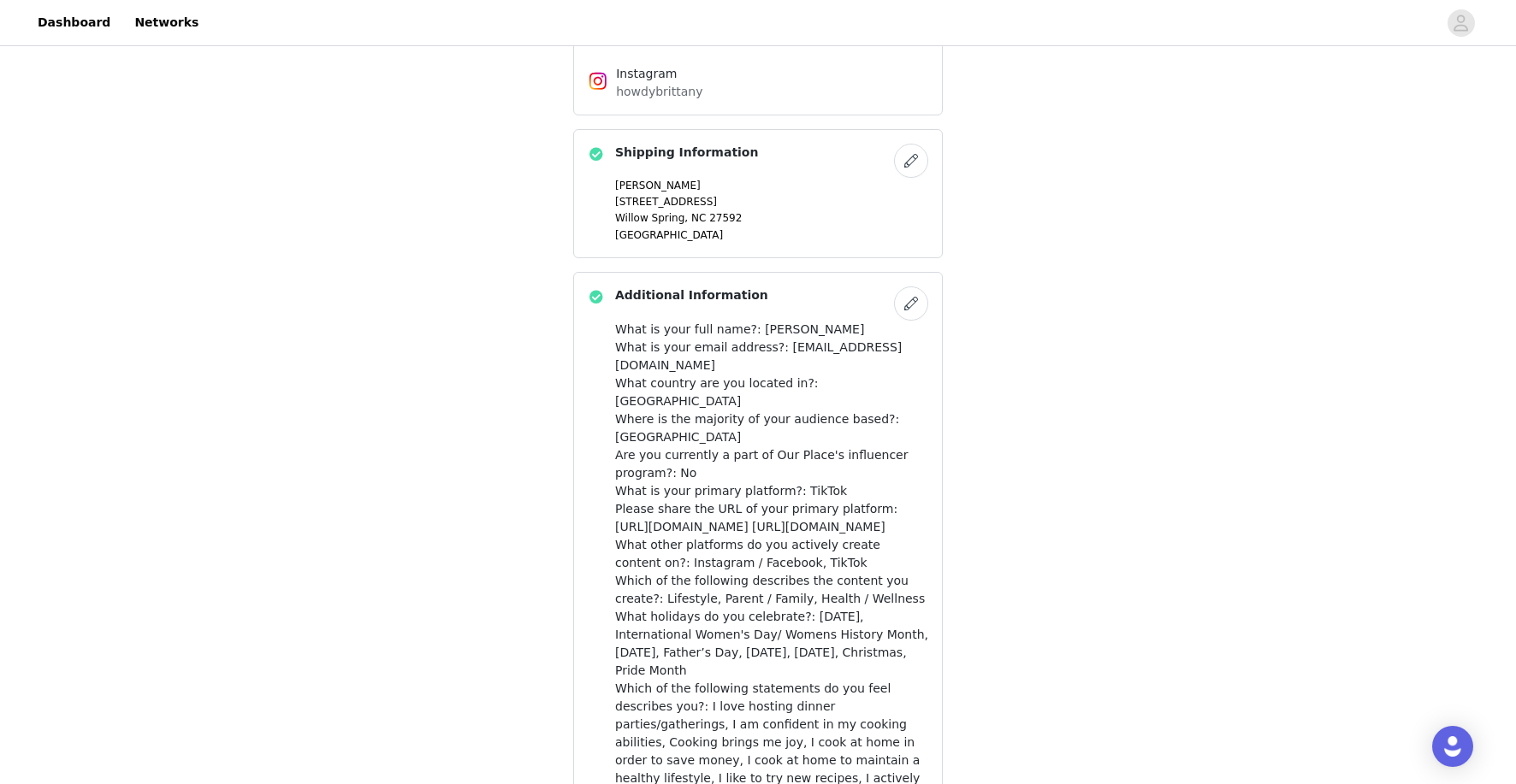
scroll to position [1378, 0]
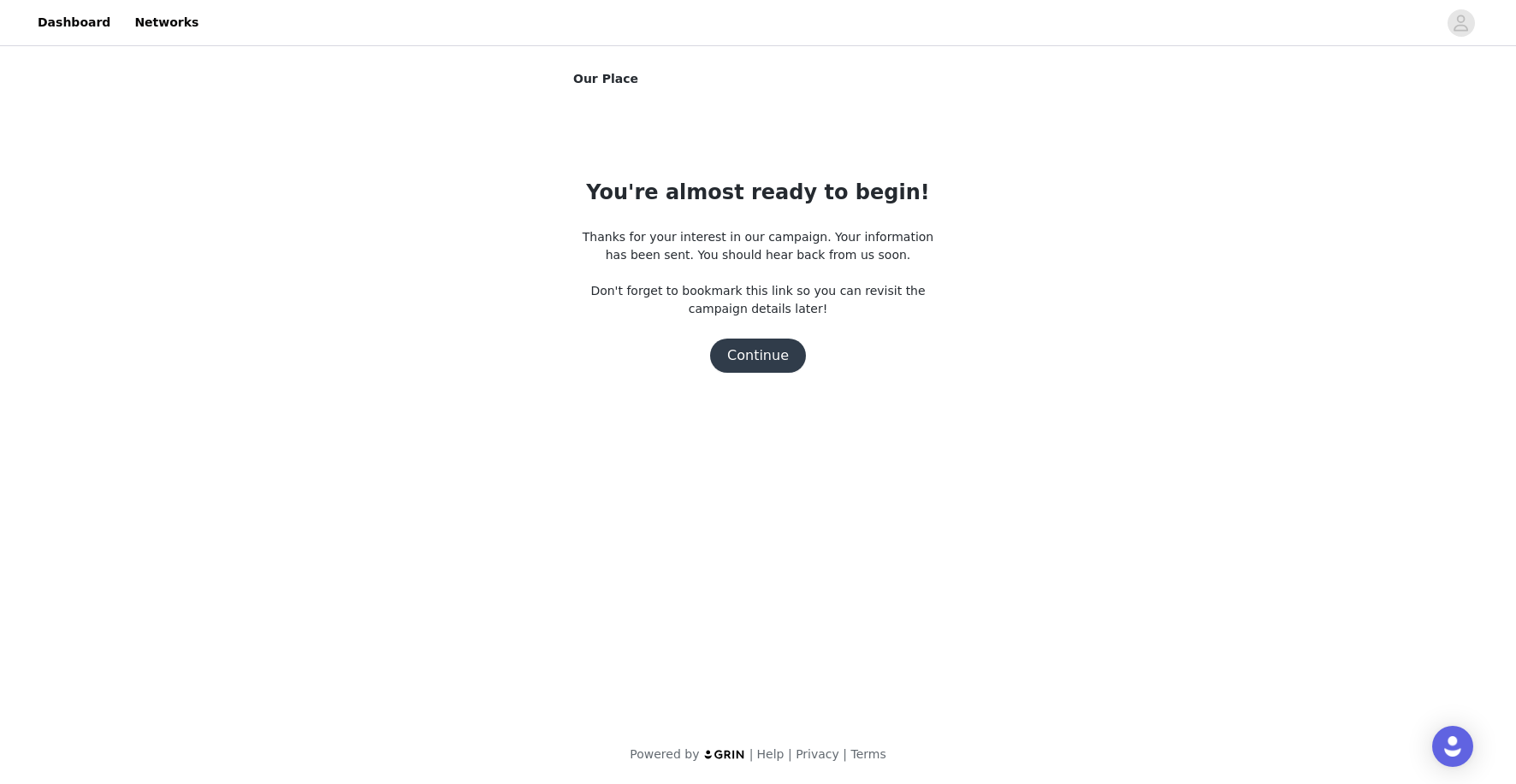
scroll to position [0, 0]
click at [759, 359] on button "Continue" at bounding box center [757, 356] width 96 height 35
